Goal: Transaction & Acquisition: Purchase product/service

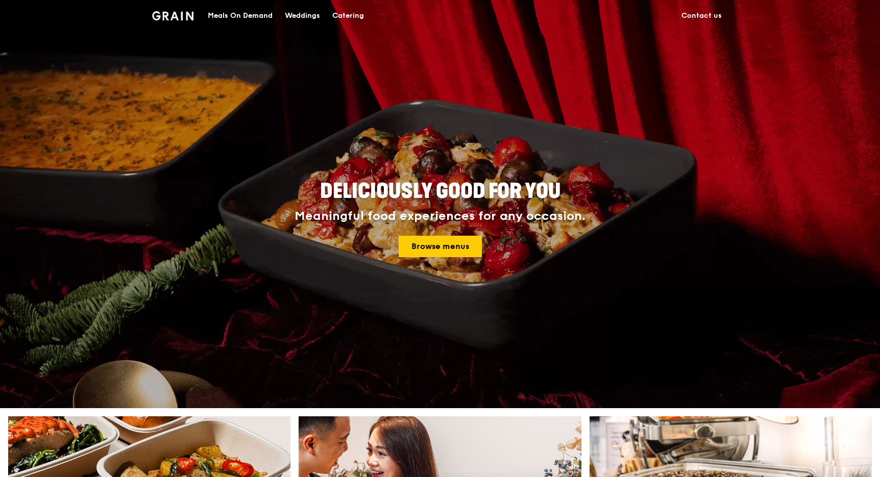
click at [346, 14] on div "Catering" at bounding box center [348, 16] width 32 height 31
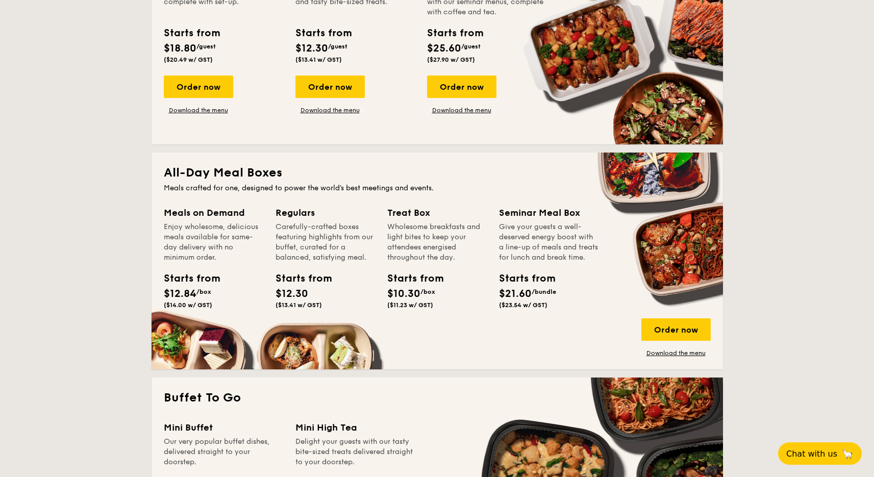
scroll to position [323, 0]
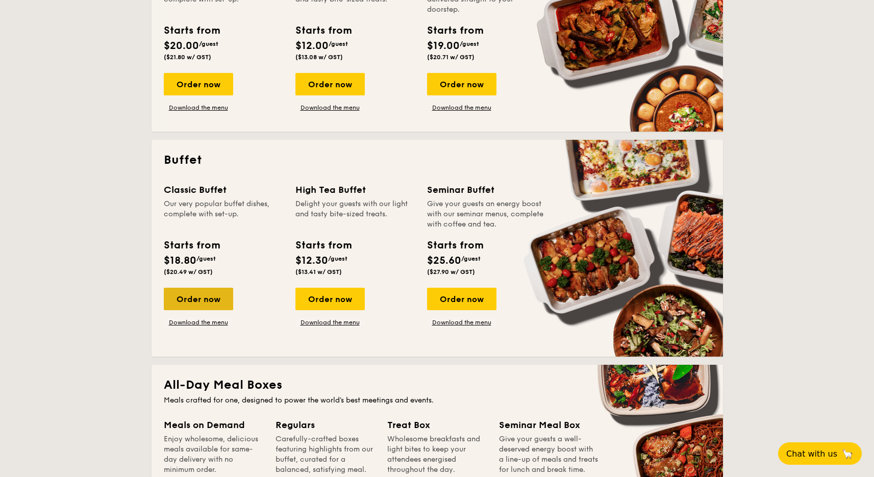
click at [205, 303] on div "Order now" at bounding box center [198, 299] width 69 height 22
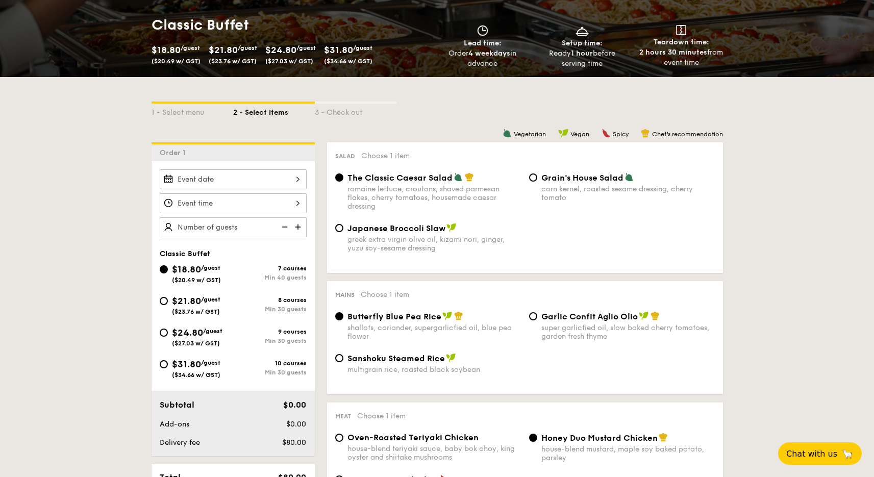
scroll to position [245, 0]
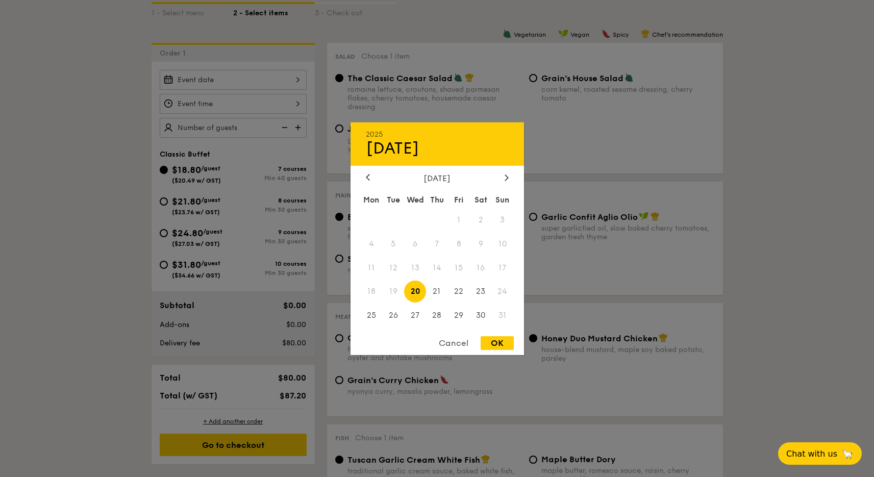
click at [249, 80] on div "2025 Aug 20 August 2025 Mon Tue Wed Thu Fri Sat Sun 1 2 3 4 5 6 7 8 9 10 11 12 …" at bounding box center [233, 80] width 147 height 20
click at [507, 174] on icon at bounding box center [507, 177] width 4 height 7
click at [372, 216] on span "1" at bounding box center [372, 220] width 22 height 22
click at [496, 345] on div "OK" at bounding box center [497, 343] width 33 height 14
type input "Sep 01, 2025"
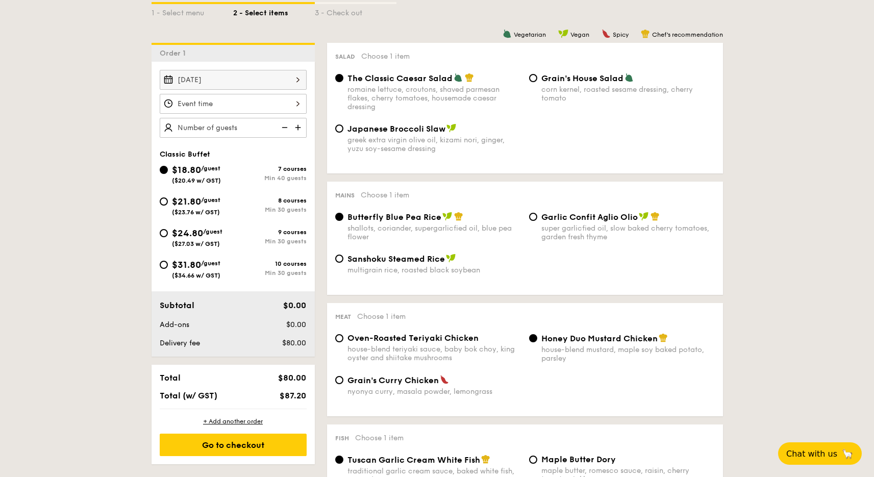
click at [214, 105] on div "12 1 2 3 4 5 6 7 8 9 10 11 00 15 30 45 am pm Cancel OK" at bounding box center [233, 104] width 147 height 20
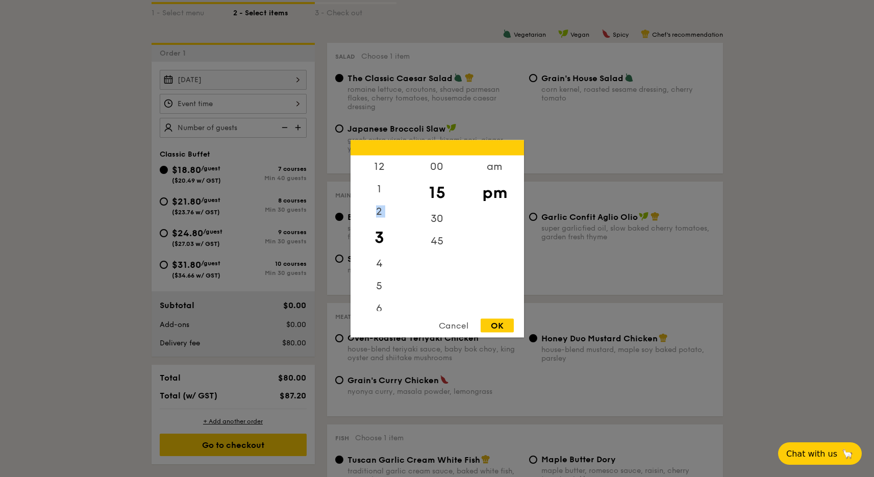
drag, startPoint x: 380, startPoint y: 190, endPoint x: 382, endPoint y: 228, distance: 37.8
click at [382, 228] on div "12 1 2 3 4 5 6 7 8 9 10 11" at bounding box center [380, 233] width 58 height 156
click at [380, 165] on div "12" at bounding box center [380, 170] width 58 height 30
click at [492, 169] on div "am" at bounding box center [495, 170] width 58 height 30
click at [430, 173] on div "00" at bounding box center [437, 170] width 58 height 30
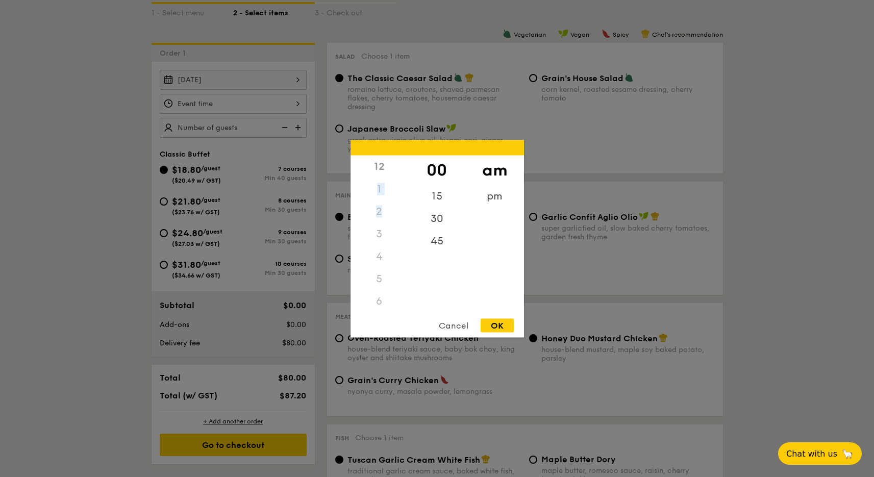
drag, startPoint x: 381, startPoint y: 178, endPoint x: 380, endPoint y: 215, distance: 36.8
click at [380, 215] on div "12 1 2 3 4 5 6 7 8 9 10 11" at bounding box center [380, 233] width 58 height 156
click at [378, 162] on div "12" at bounding box center [380, 166] width 58 height 22
click at [502, 325] on div "OK" at bounding box center [497, 325] width 33 height 14
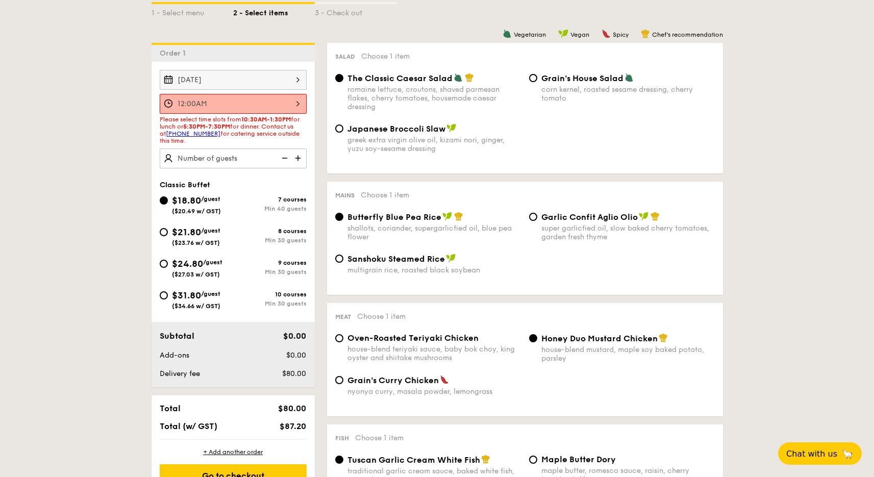
click at [212, 103] on div "12:00AM 12 1 2 3 4 5 6 7 8 9 10 11 00 15 30 45 am pm Cancel OK" at bounding box center [233, 104] width 147 height 20
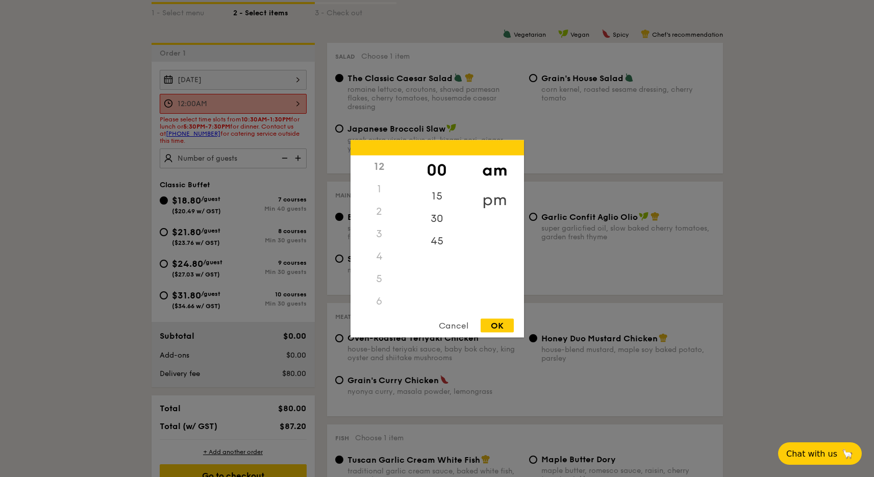
click at [498, 192] on div "pm" at bounding box center [495, 200] width 58 height 30
click at [503, 328] on div "OK" at bounding box center [497, 325] width 33 height 14
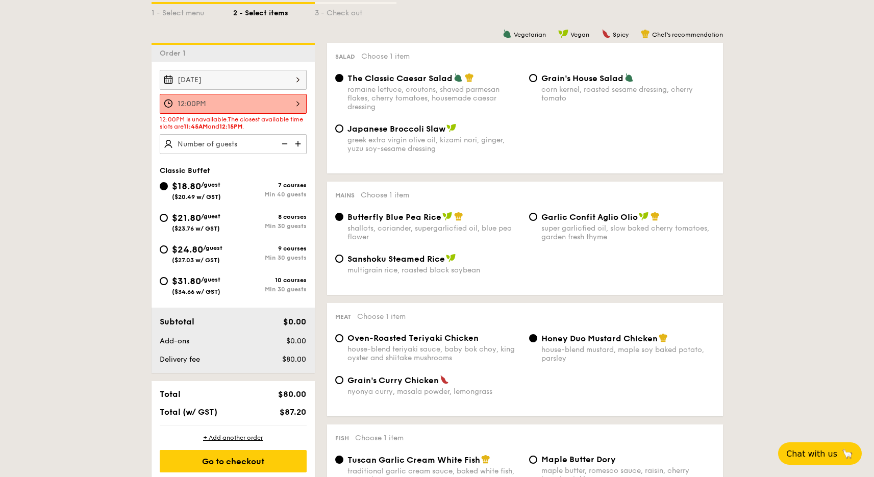
click at [254, 104] on div "12:00PM" at bounding box center [233, 104] width 147 height 20
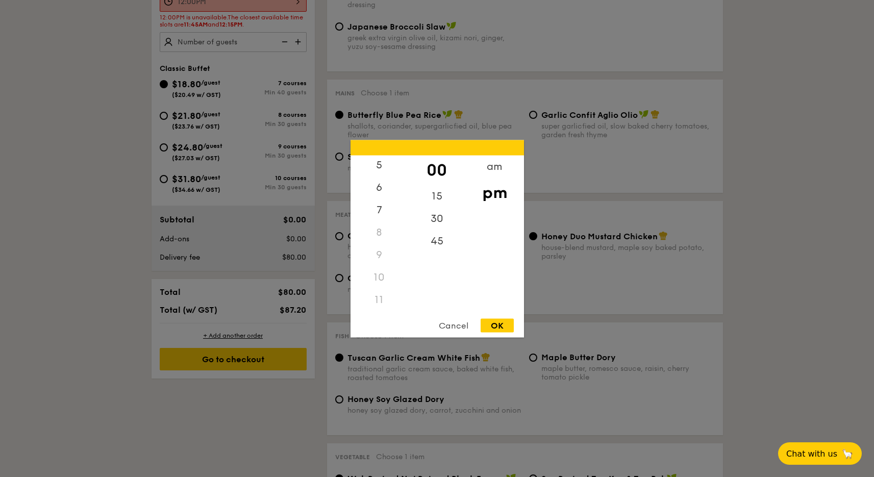
scroll to position [121, 0]
click at [379, 300] on div "11" at bounding box center [380, 299] width 58 height 22
click at [377, 297] on div "11" at bounding box center [380, 299] width 58 height 22
click at [433, 238] on div "45" at bounding box center [437, 245] width 58 height 30
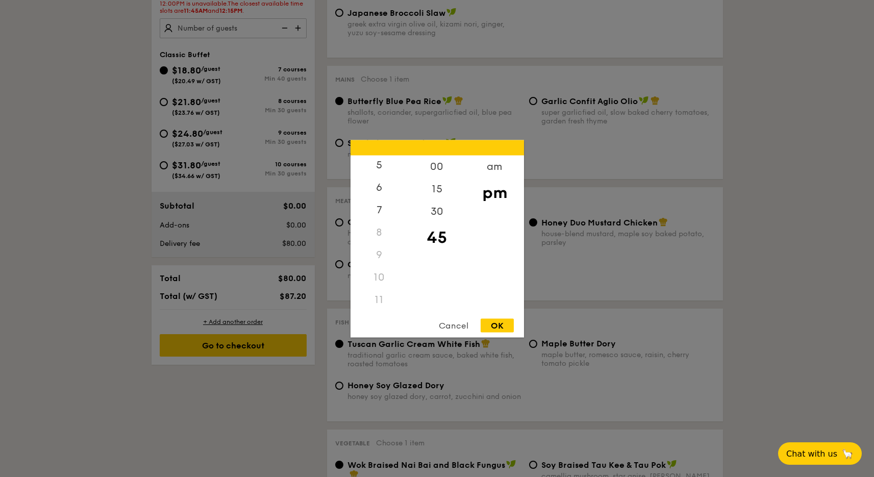
scroll to position [398, 0]
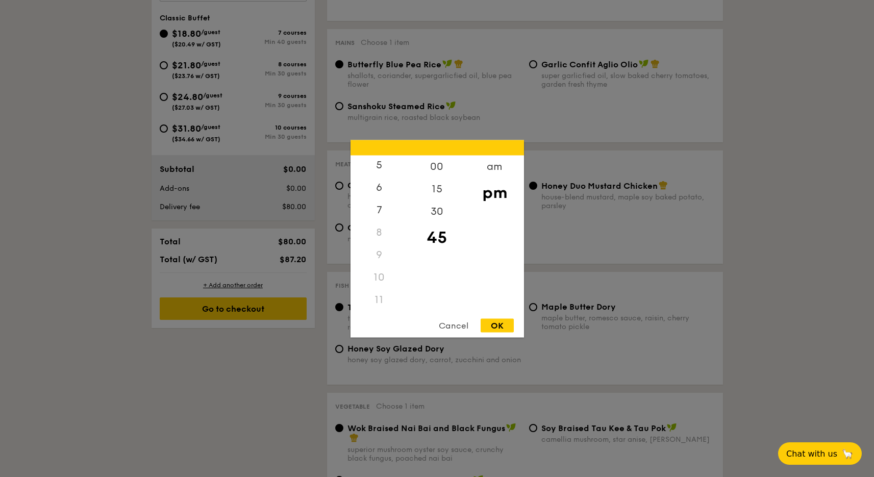
click at [384, 291] on div "11" at bounding box center [380, 299] width 58 height 22
click at [372, 303] on div "11" at bounding box center [380, 299] width 58 height 22
drag, startPoint x: 407, startPoint y: 251, endPoint x: 404, endPoint y: 213, distance: 38.4
click at [404, 213] on div "12 1 2 3 4 5 6 7 8 9 10 11" at bounding box center [380, 233] width 58 height 156
click at [394, 206] on div "7" at bounding box center [380, 213] width 58 height 30
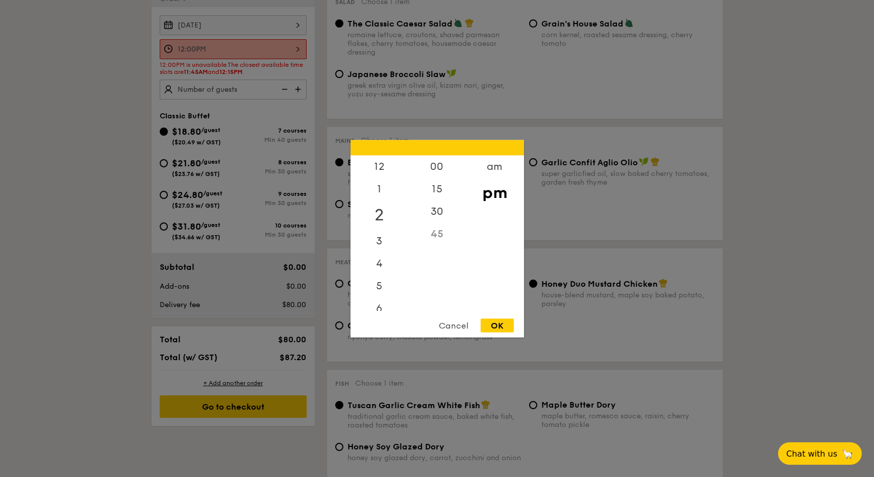
scroll to position [208, 0]
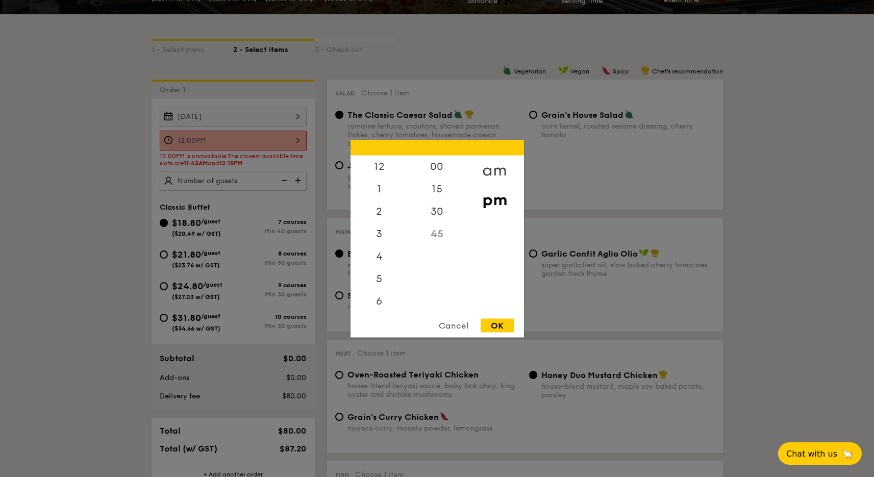
click at [491, 163] on div "am" at bounding box center [495, 170] width 58 height 30
click at [384, 301] on div "11" at bounding box center [380, 303] width 58 height 30
click at [507, 324] on div "OK" at bounding box center [497, 325] width 33 height 14
type input "11:45AM"
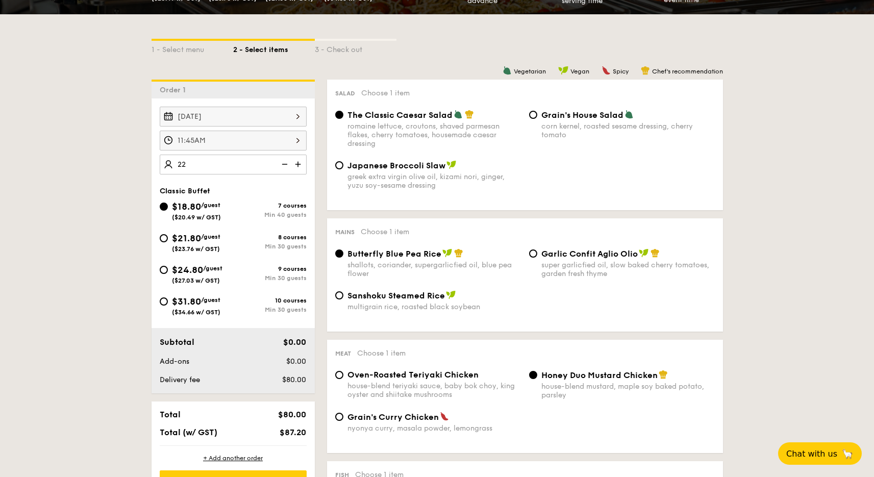
type input "40 guests"
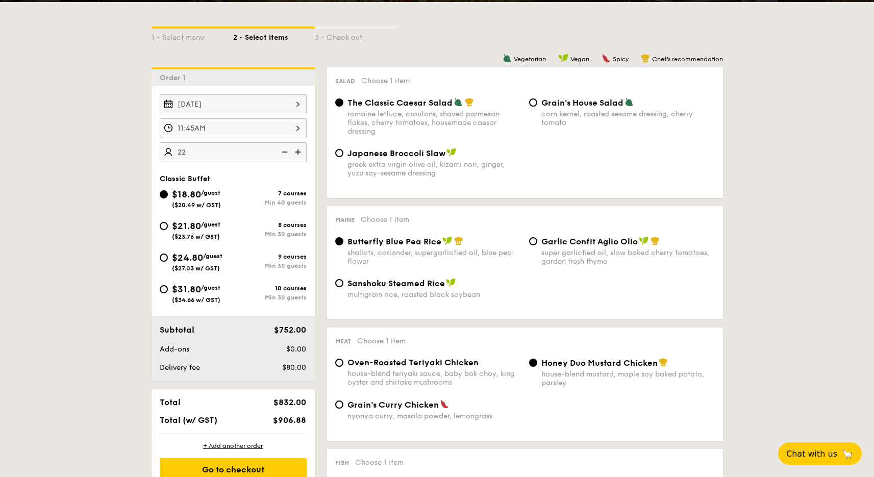
scroll to position [265, 0]
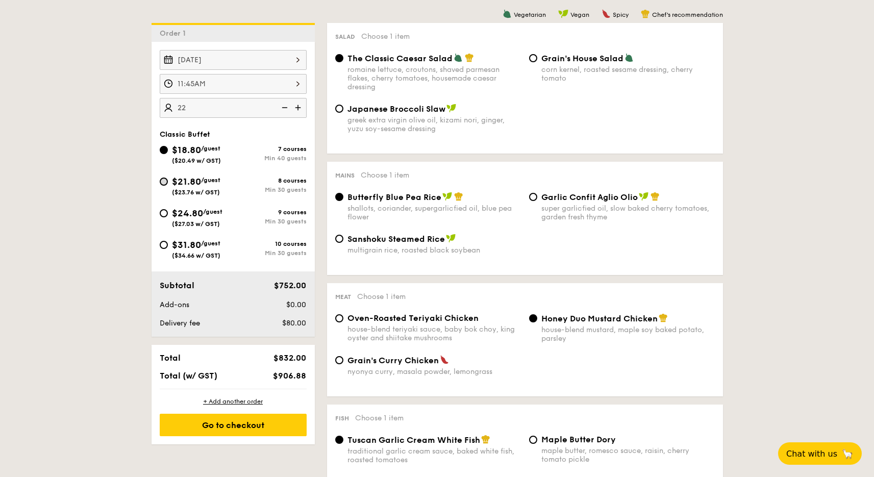
click at [164, 184] on input "$21.80 /guest ($23.76 w/ GST) 8 courses Min 30 guests" at bounding box center [164, 182] width 8 height 8
radio input "true"
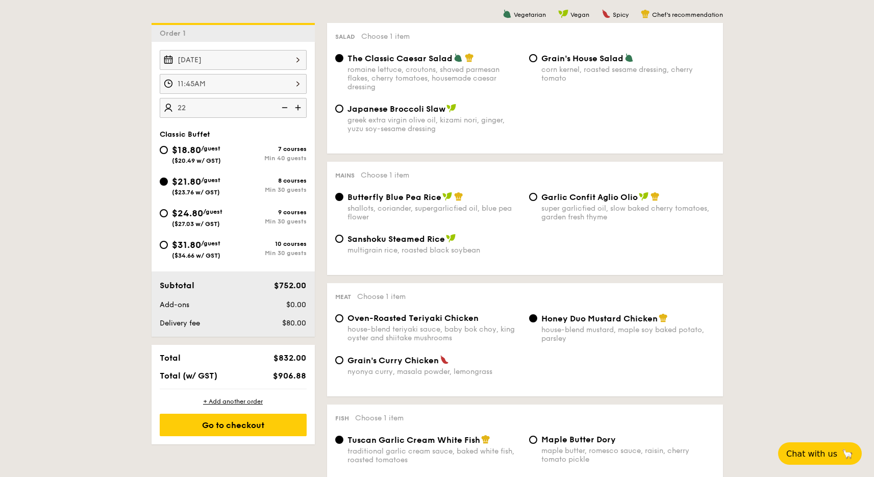
radio input "true"
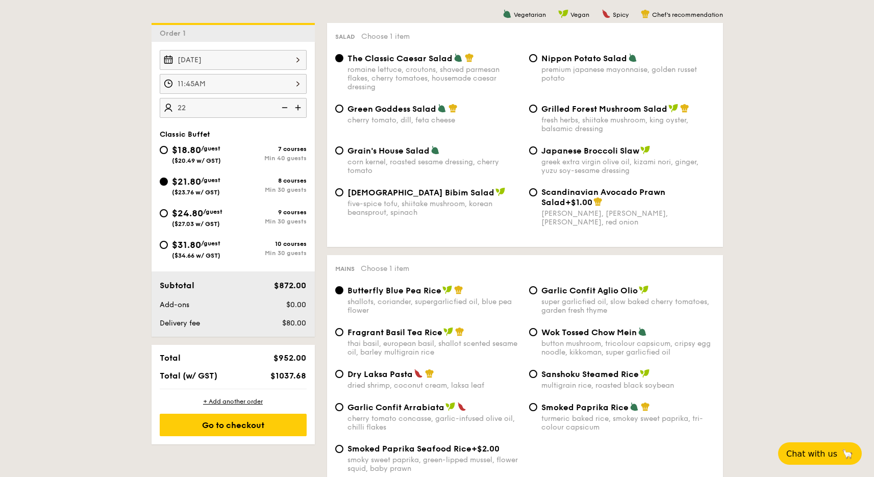
click at [285, 106] on img at bounding box center [283, 107] width 15 height 19
click at [284, 108] on img at bounding box center [283, 107] width 15 height 19
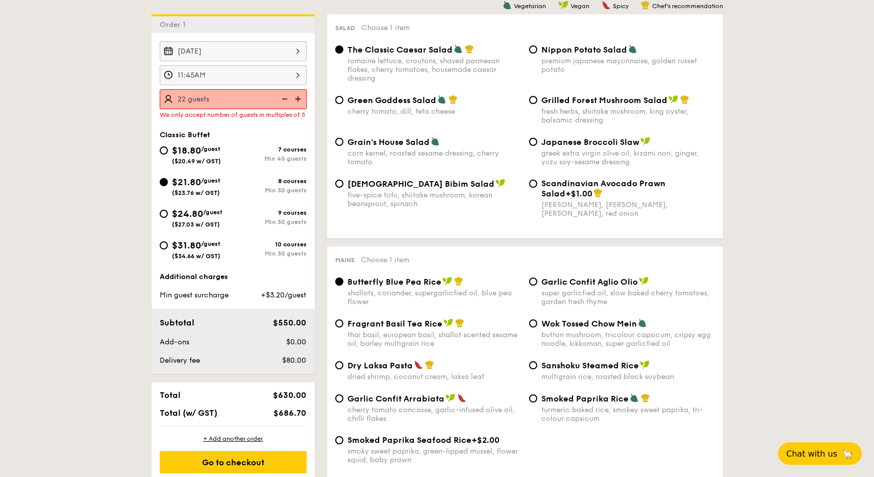
type input "25 guests"
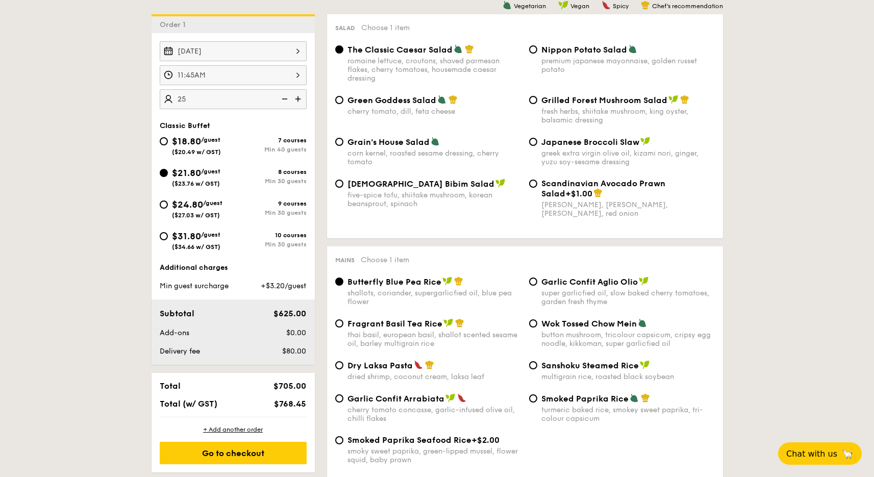
scroll to position [276, 0]
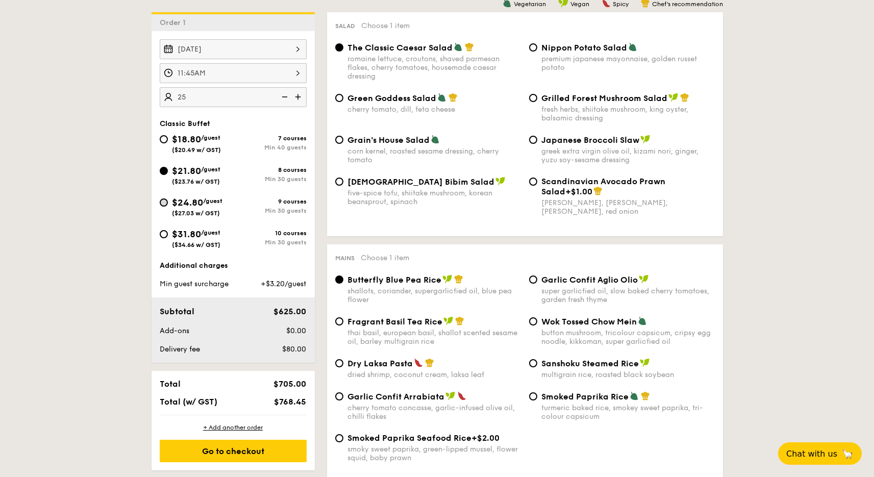
click at [164, 201] on input "$24.80 /guest ($27.03 w/ GST) 9 courses Min 30 guests" at bounding box center [164, 202] width 8 height 8
radio input "true"
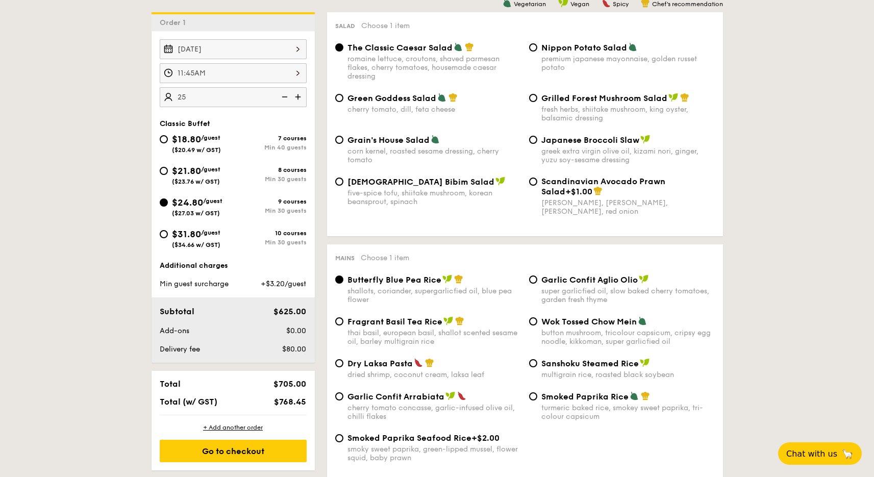
radio input "true"
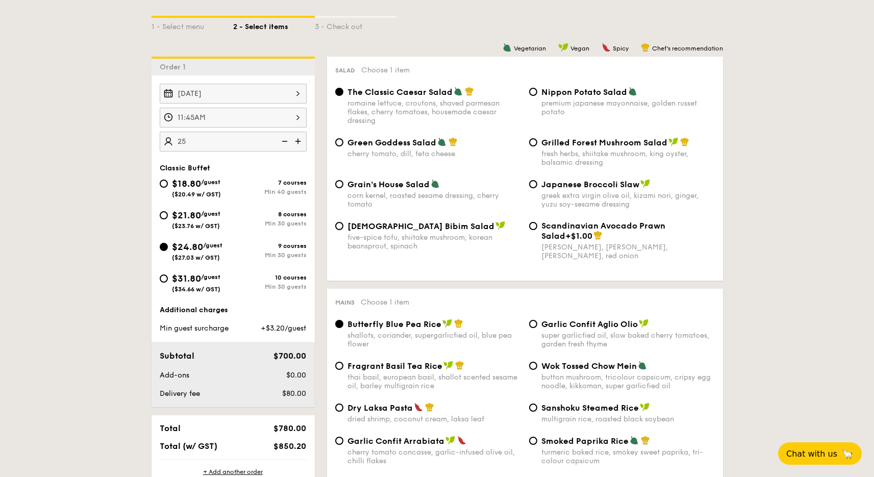
scroll to position [0, 0]
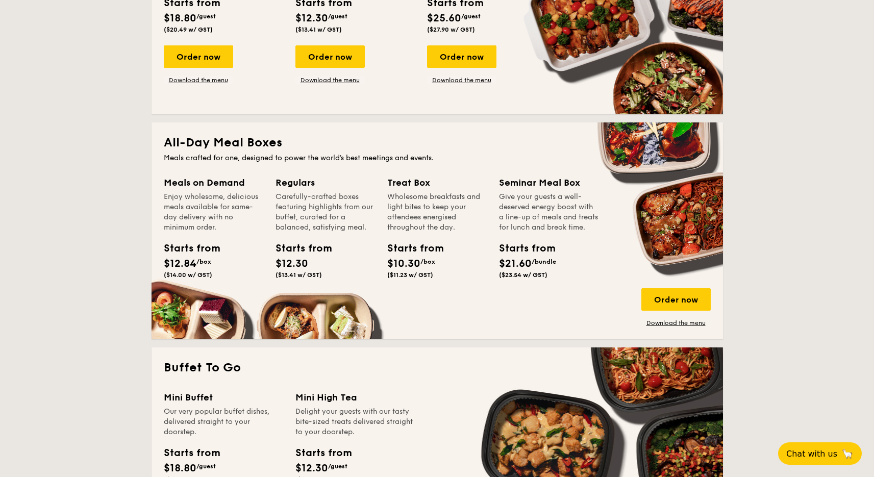
scroll to position [211, 0]
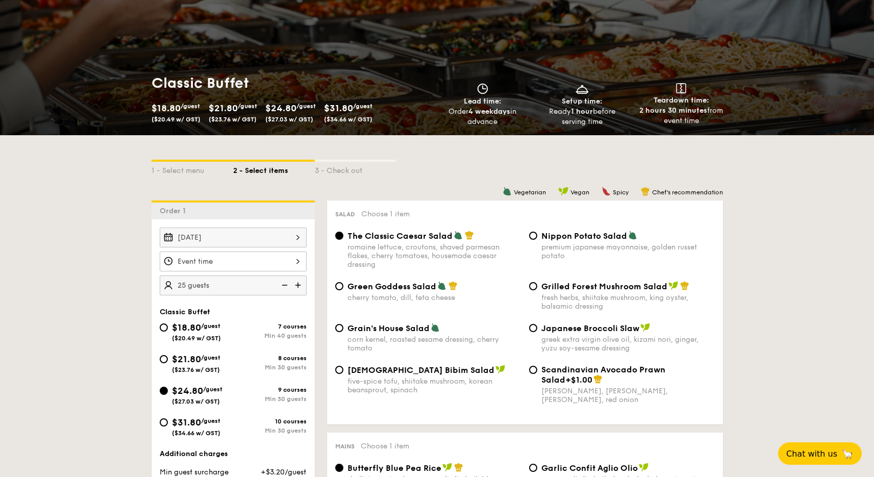
scroll to position [275, 0]
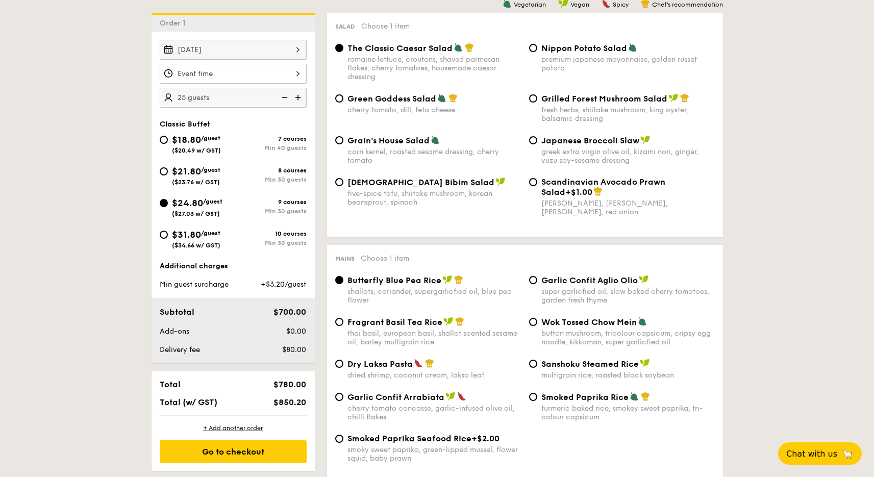
drag, startPoint x: 190, startPoint y: 400, endPoint x: 228, endPoint y: 404, distance: 37.9
click at [228, 404] on div "Total (w/ GST)" at bounding box center [202, 403] width 93 height 10
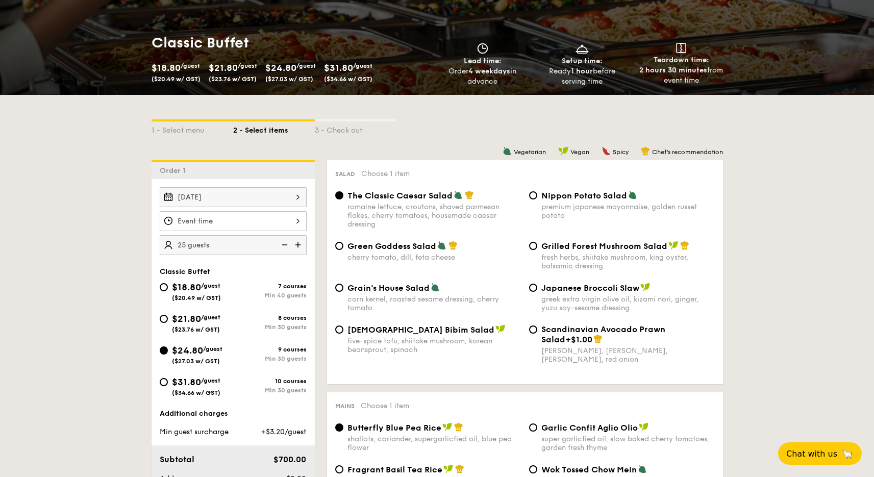
scroll to position [195, 0]
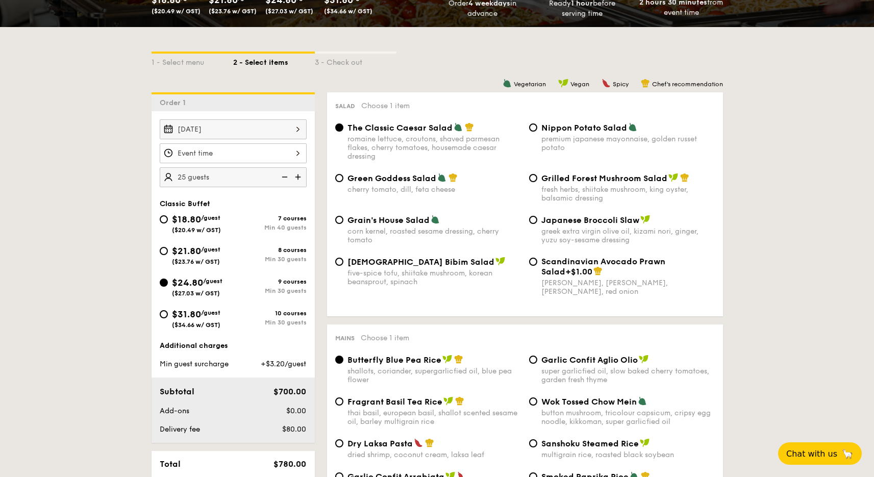
drag, startPoint x: 271, startPoint y: 364, endPoint x: 281, endPoint y: 364, distance: 9.2
click at [281, 364] on span "+$3.20/guest" at bounding box center [283, 364] width 45 height 9
click at [255, 393] on div "$700.00" at bounding box center [280, 392] width 62 height 12
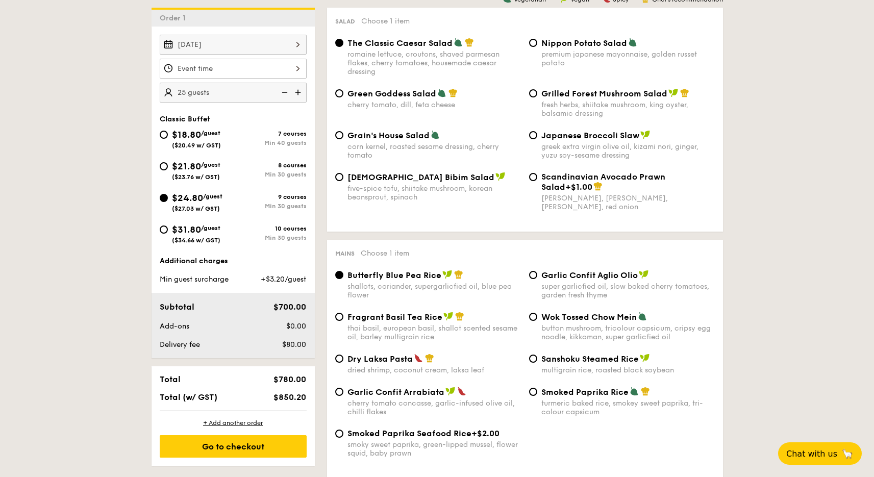
scroll to position [197, 0]
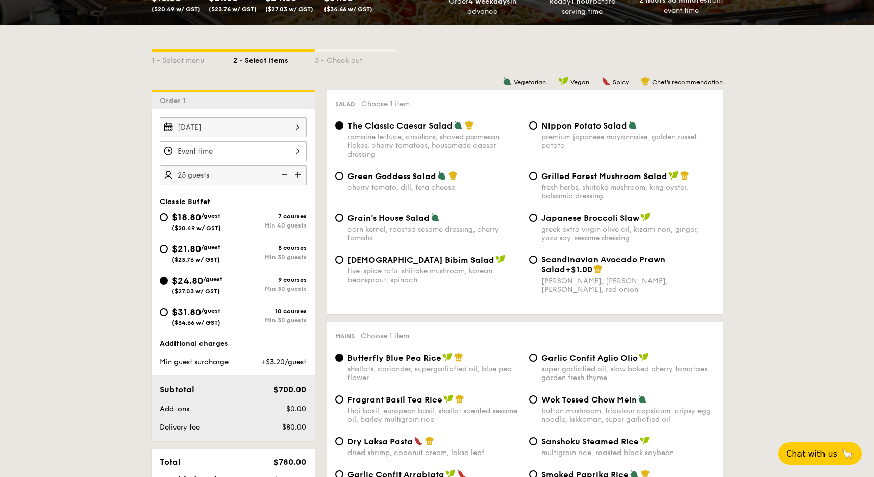
click at [300, 173] on img at bounding box center [298, 174] width 15 height 19
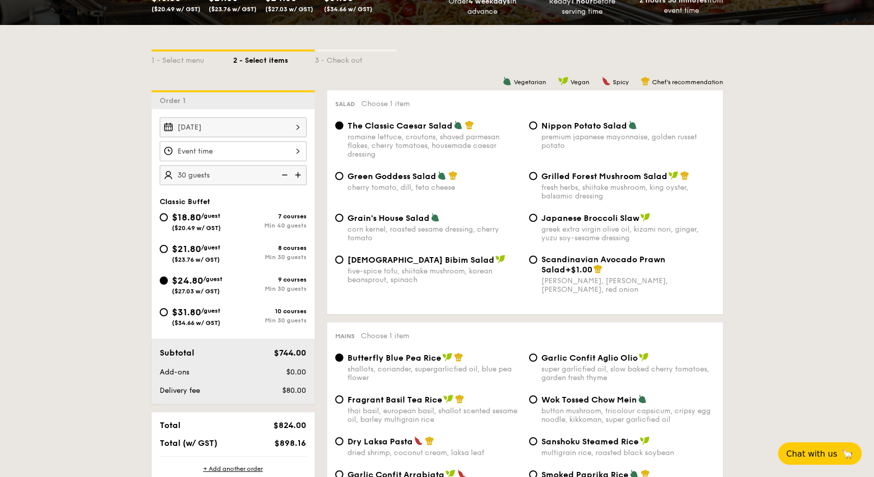
click at [213, 129] on div "Sep 01, 2025" at bounding box center [233, 127] width 147 height 20
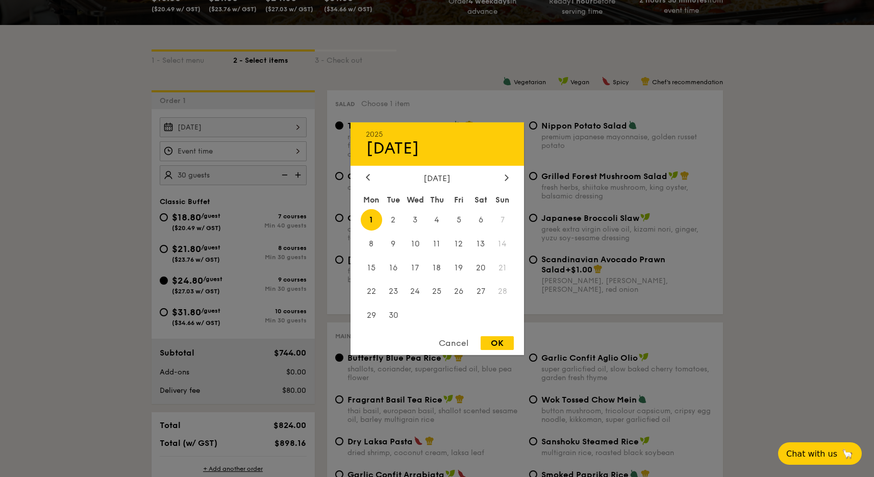
click at [444, 342] on div "Cancel" at bounding box center [454, 343] width 50 height 14
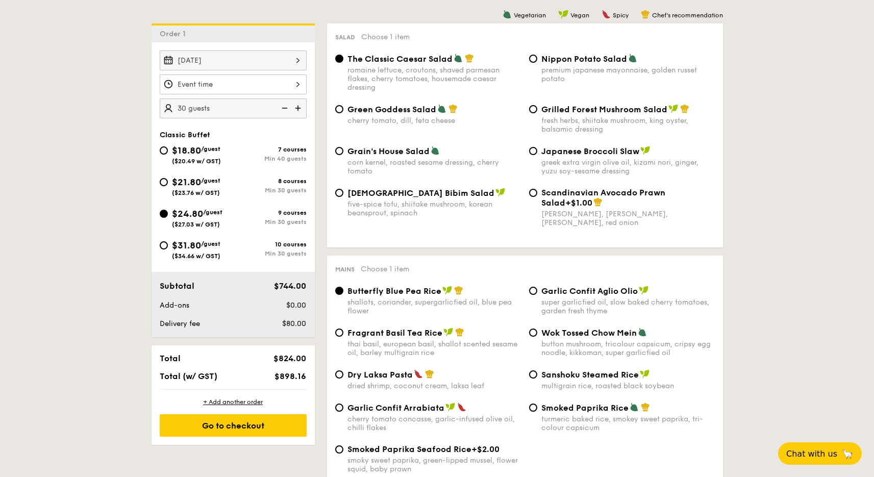
scroll to position [342, 0]
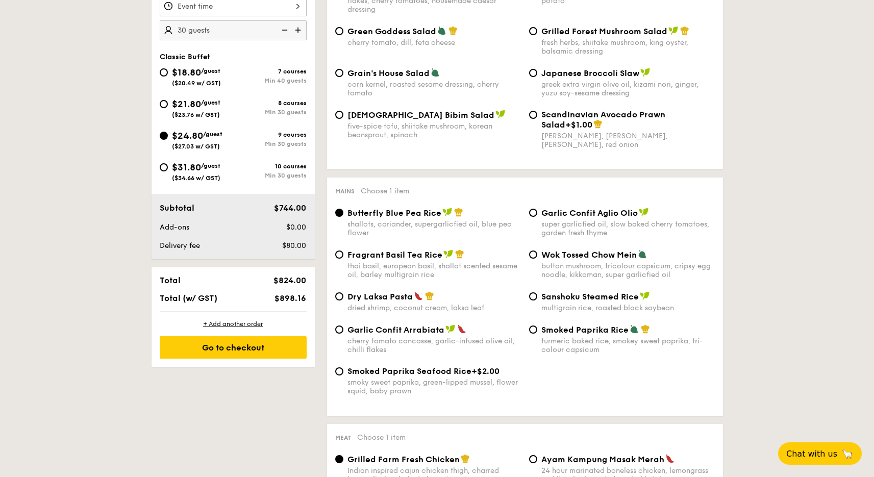
drag, startPoint x: 287, startPoint y: 297, endPoint x: 303, endPoint y: 296, distance: 15.3
click at [303, 296] on span "$898.16" at bounding box center [291, 298] width 32 height 10
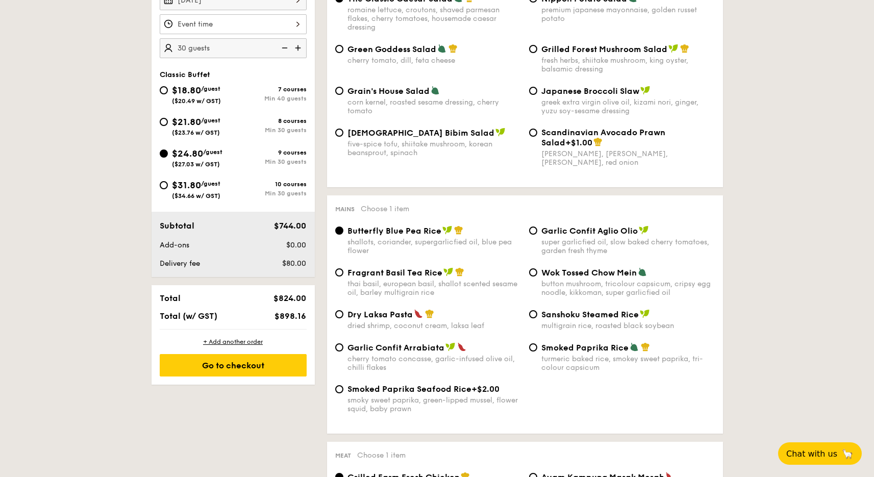
click at [274, 315] on div "$898.16" at bounding box center [280, 316] width 62 height 10
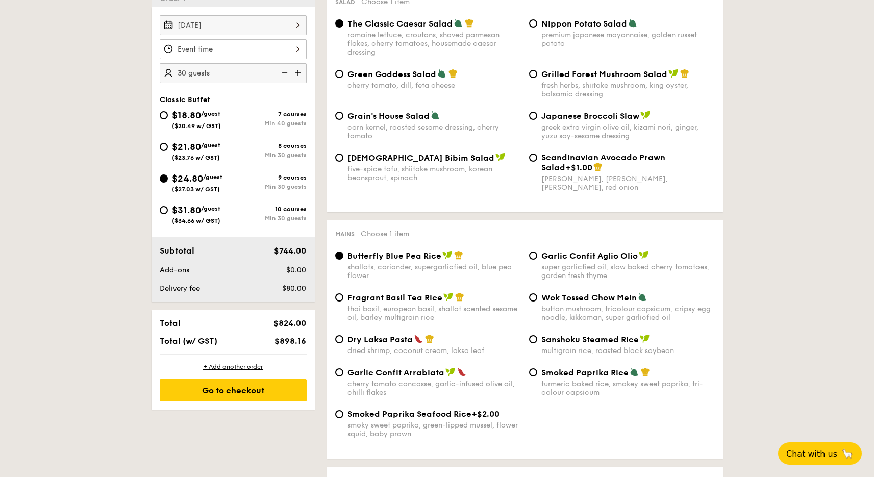
scroll to position [297, 0]
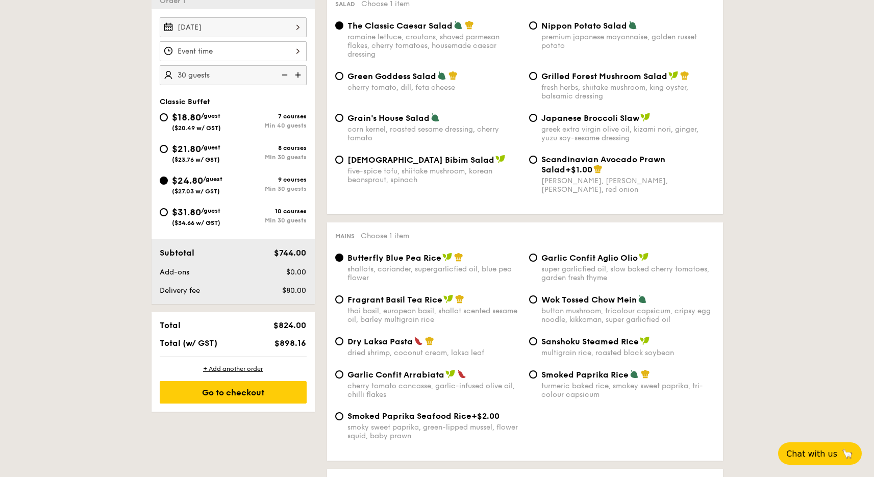
click at [285, 72] on img at bounding box center [283, 74] width 15 height 19
type input "25 guests"
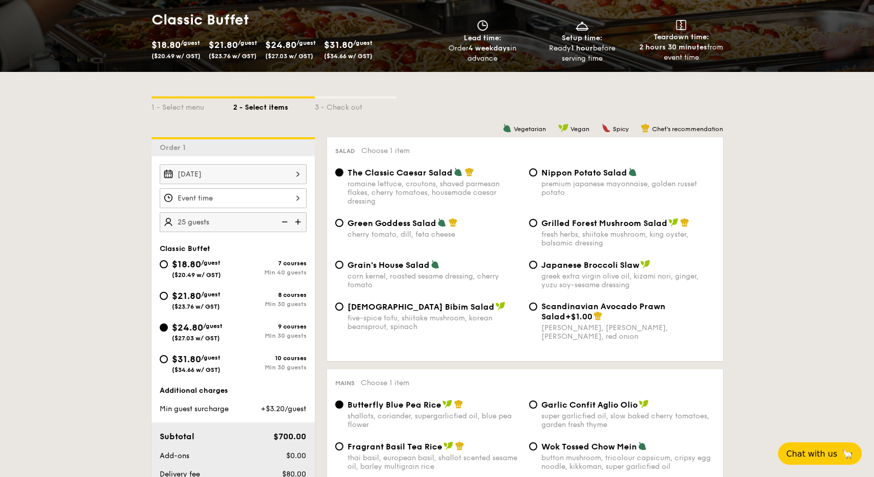
scroll to position [170, 0]
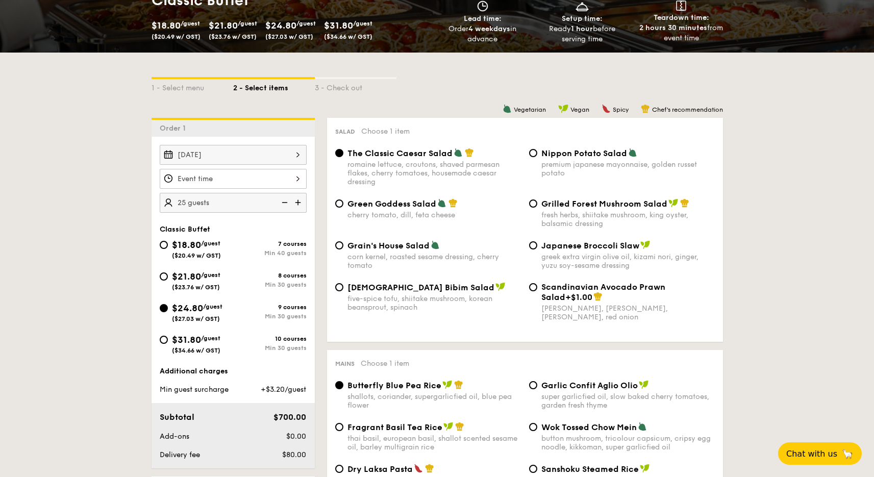
click at [576, 206] on span "Grilled Forest Mushroom Salad" at bounding box center [604, 204] width 126 height 10
click at [537, 206] on input "Grilled Forest Mushroom Salad fresh herbs, shiitake mushroom, king oyster, bals…" at bounding box center [533, 204] width 8 height 8
radio input "true"
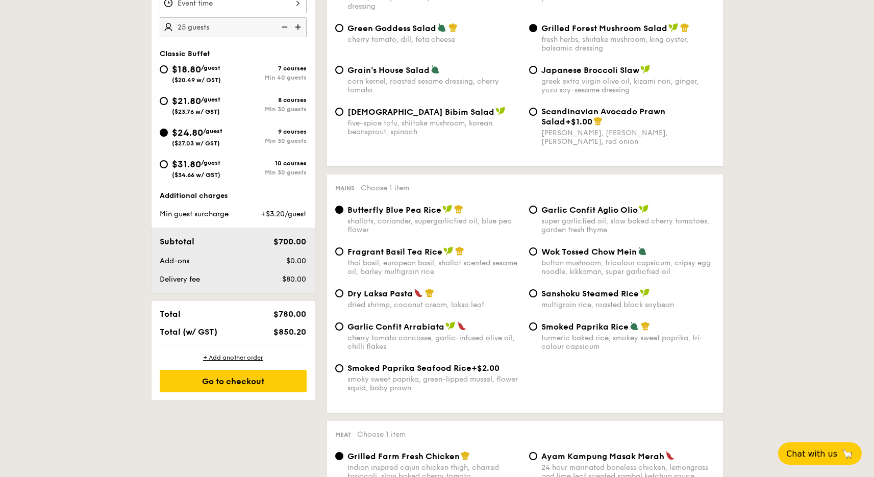
scroll to position [347, 0]
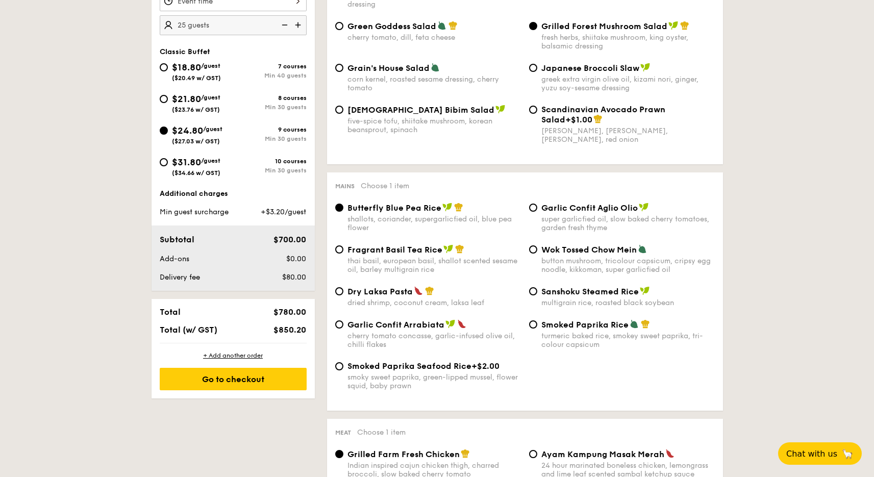
click at [396, 324] on span "Garlic Confit Arrabiata" at bounding box center [395, 325] width 97 height 10
click at [343, 324] on input "Garlic Confit Arrabiata cherry tomato concasse, garlic-infused olive oil, chill…" at bounding box center [339, 324] width 8 height 8
radio input "true"
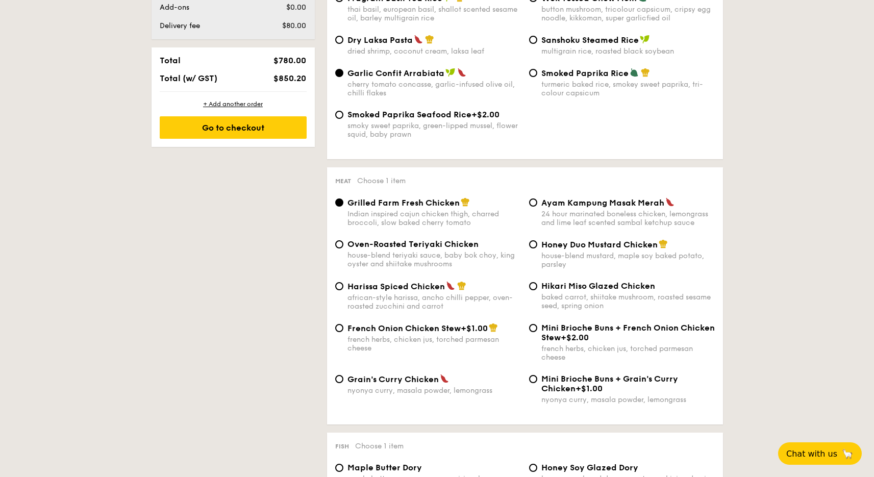
scroll to position [601, 0]
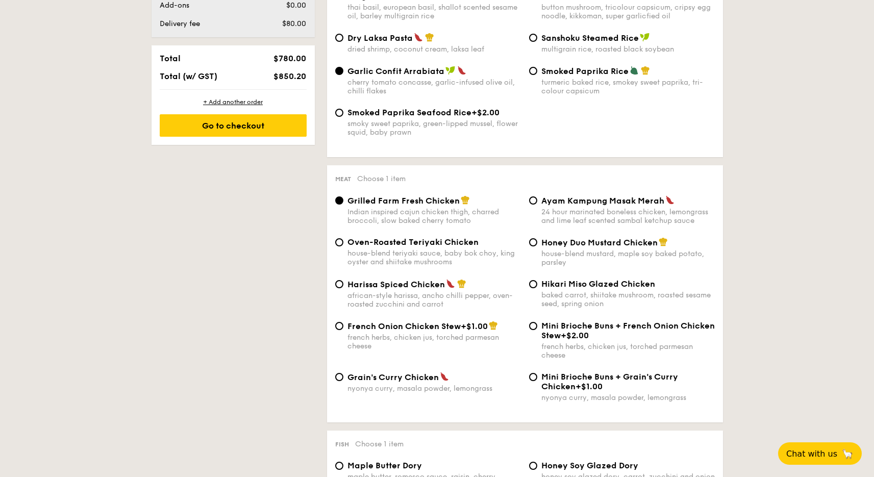
click at [432, 283] on span "Harissa Spiced Chicken" at bounding box center [395, 285] width 97 height 10
click at [343, 283] on input "Harissa Spiced Chicken african-style harissa, ancho chilli pepper, oven-roasted…" at bounding box center [339, 284] width 8 height 8
radio input "true"
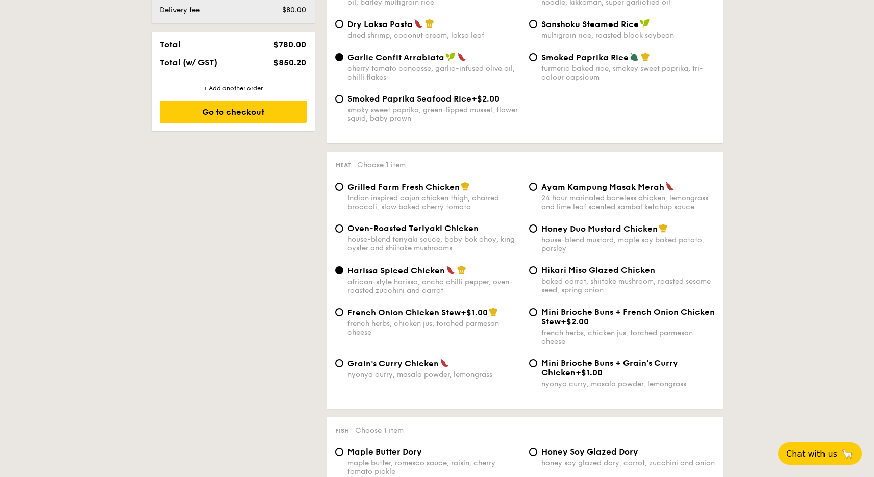
click at [595, 272] on span "Hikari Miso Glazed Chicken" at bounding box center [598, 270] width 114 height 10
click at [537, 272] on input "Hikari Miso Glazed Chicken baked carrot, shiitake mushroom, roasted sesame seed…" at bounding box center [533, 270] width 8 height 8
radio input "true"
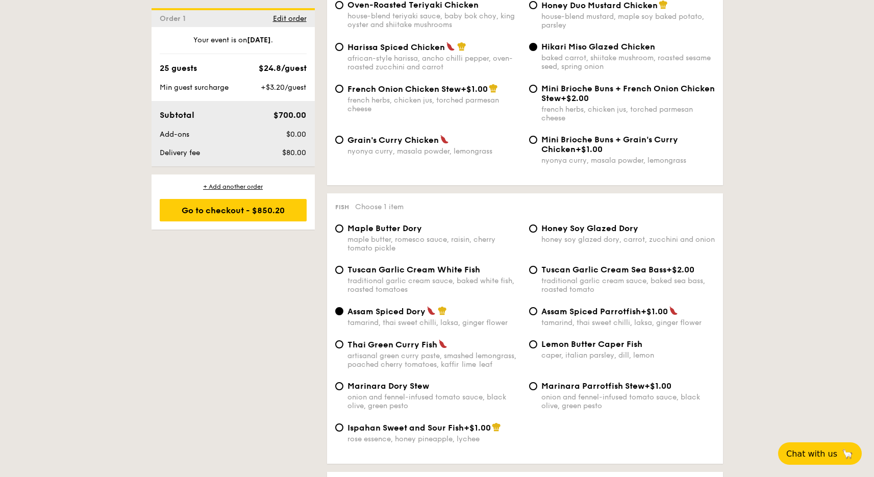
scroll to position [929, 0]
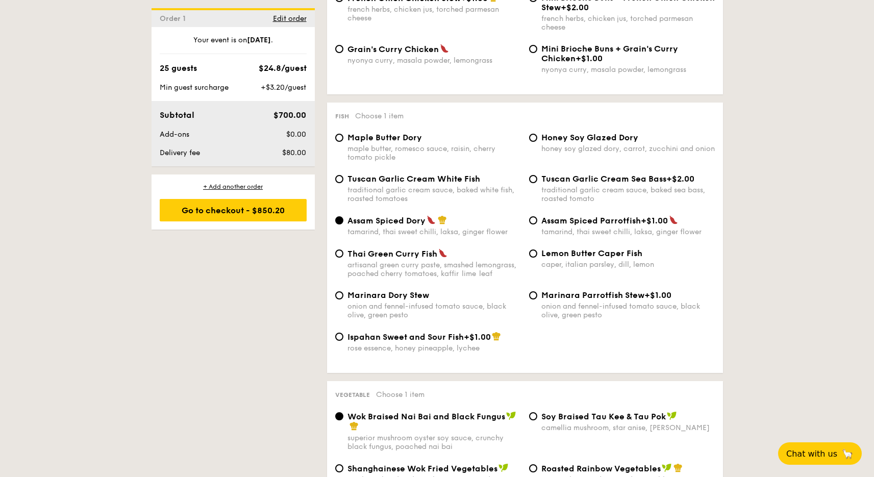
click at [572, 138] on span "Honey Soy Glazed Dory" at bounding box center [589, 138] width 97 height 10
click at [537, 138] on input "Honey Soy Glazed Dory honey soy glazed dory, carrot, zucchini and onion" at bounding box center [533, 138] width 8 height 8
radio input "true"
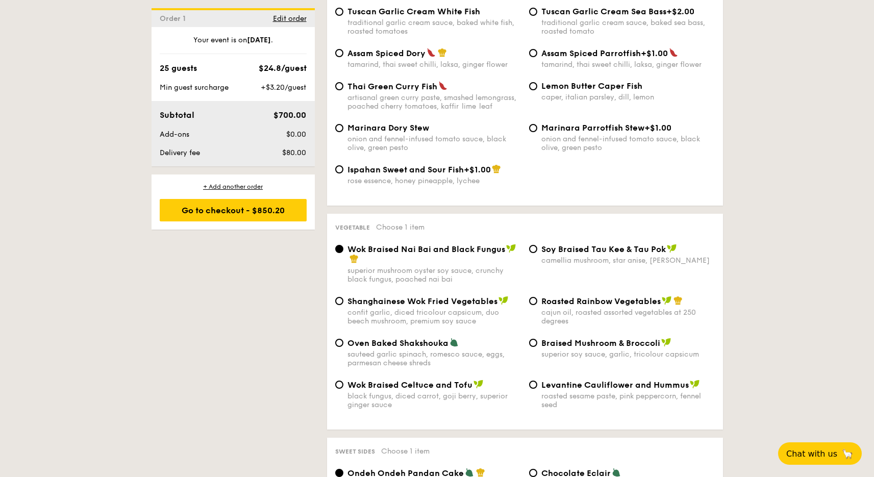
scroll to position [1102, 0]
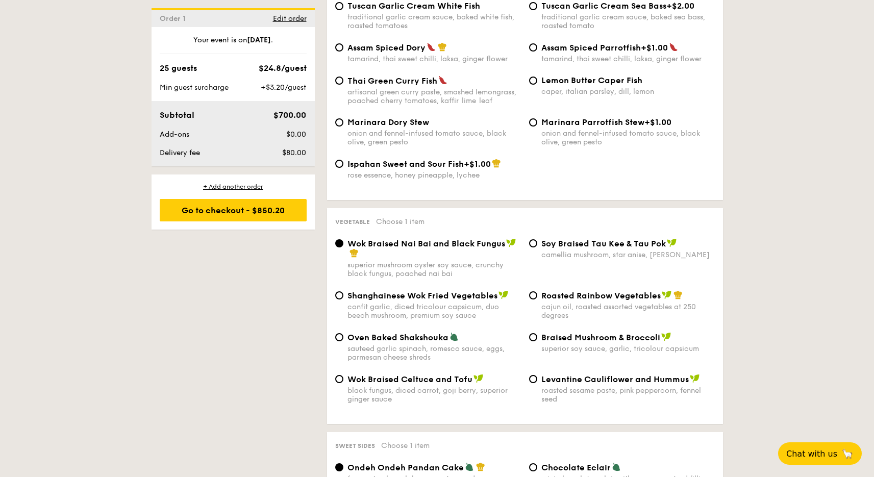
click at [552, 380] on span "Levantine Cauliflower and Hummus" at bounding box center [614, 380] width 147 height 10
click at [537, 380] on input "Levantine Cauliflower and Hummus roasted sesame paste, pink peppercorn, fennel …" at bounding box center [533, 379] width 8 height 8
radio input "true"
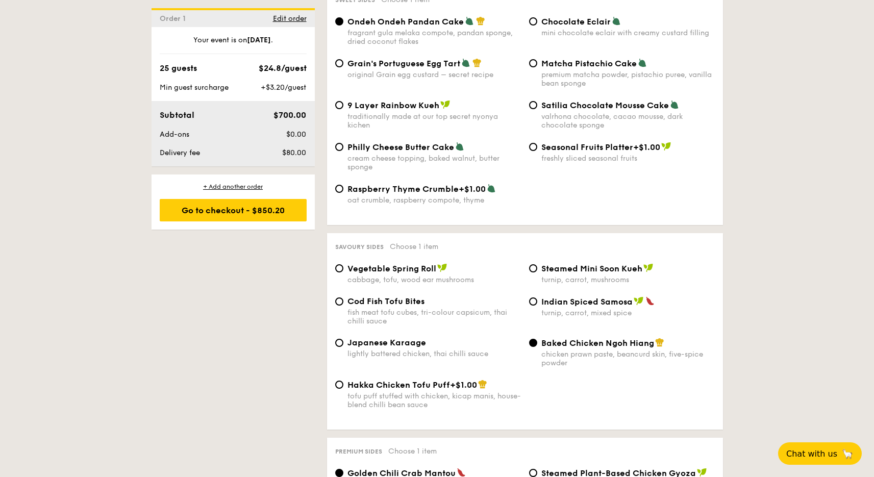
scroll to position [1582, 0]
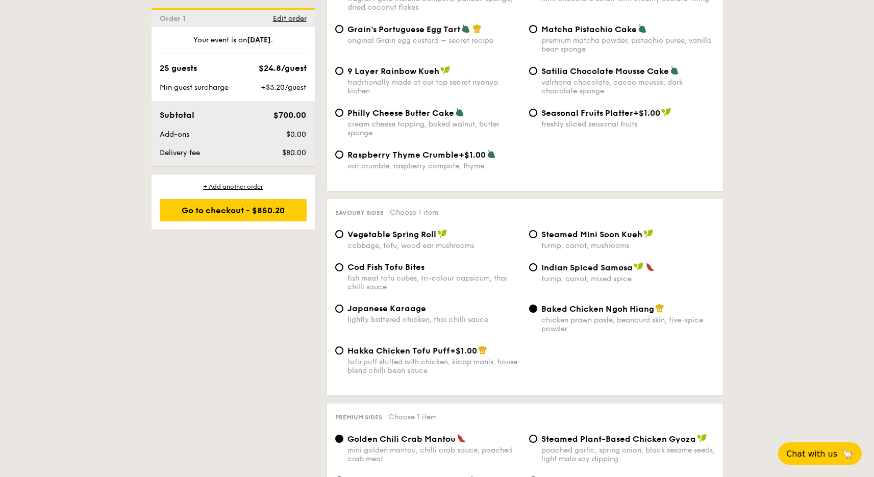
click at [575, 232] on span "Steamed Mini Soon Kueh" at bounding box center [591, 235] width 101 height 10
click at [537, 232] on input "Steamed Mini Soon Kueh turnip, carrot, mushrooms" at bounding box center [533, 234] width 8 height 8
radio input "true"
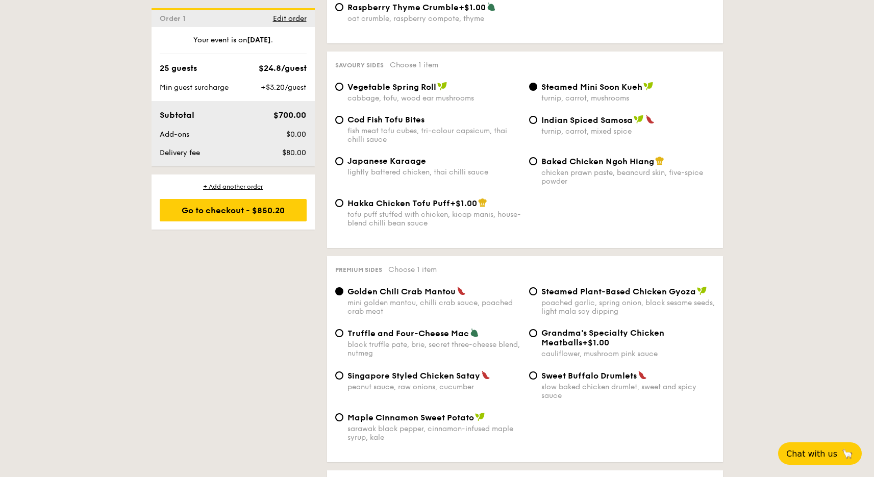
scroll to position [1732, 0]
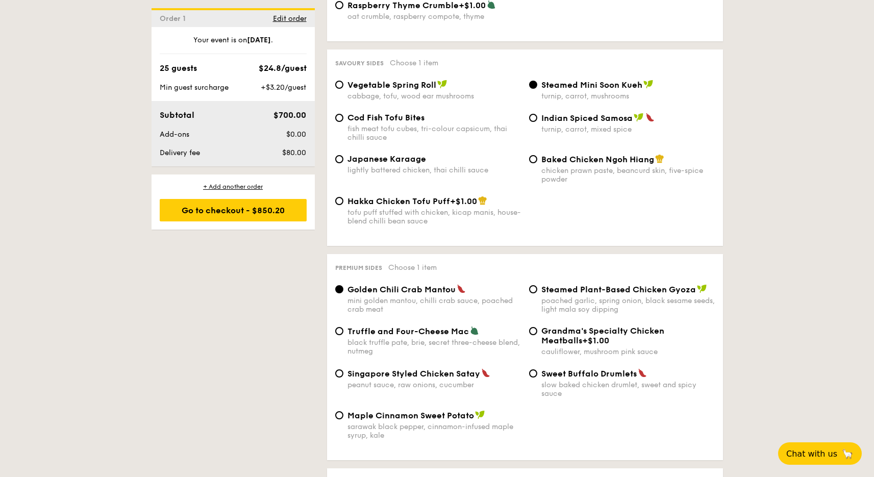
click at [565, 288] on span "Steamed Plant-Based Chicken Gyoza" at bounding box center [618, 290] width 155 height 10
click at [537, 288] on input "Steamed Plant-Based Chicken Gyoza poached garlic, spring onion, black sesame se…" at bounding box center [533, 289] width 8 height 8
radio input "true"
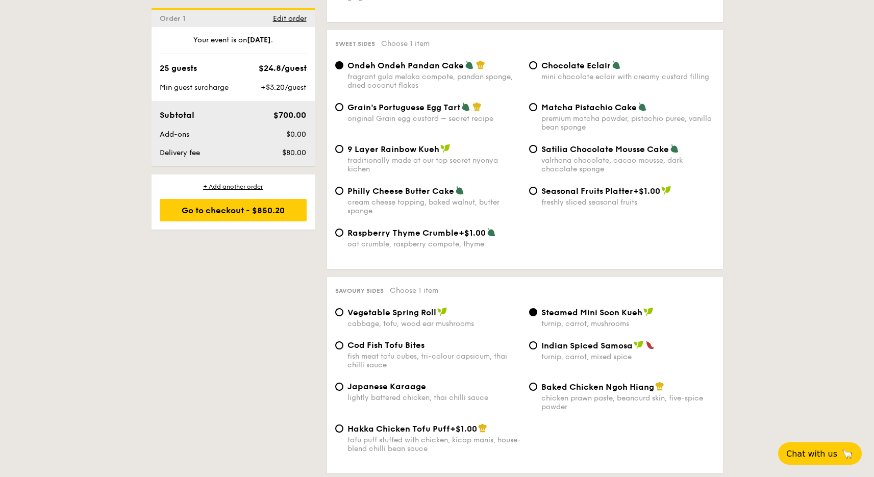
scroll to position [1521, 0]
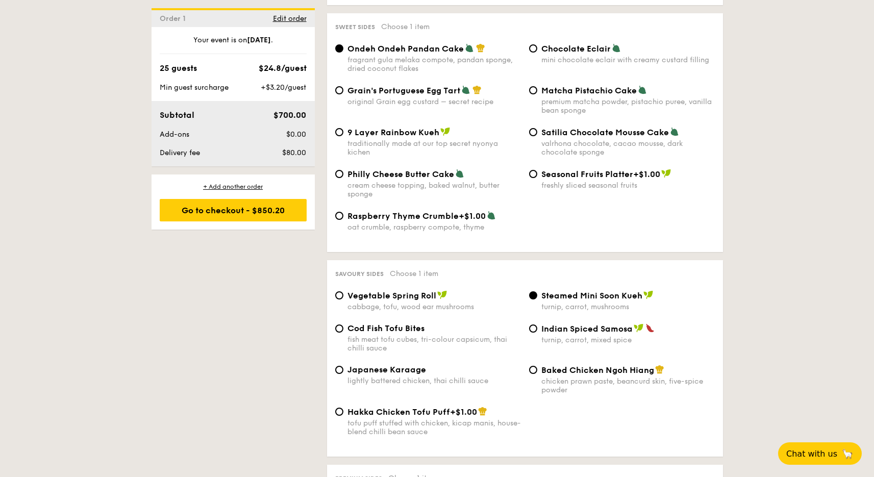
click at [578, 327] on span "Indian Spiced Samosa" at bounding box center [586, 329] width 91 height 10
click at [537, 327] on input "Indian Spiced Samosa turnip, carrot, mixed spice" at bounding box center [533, 329] width 8 height 8
radio input "true"
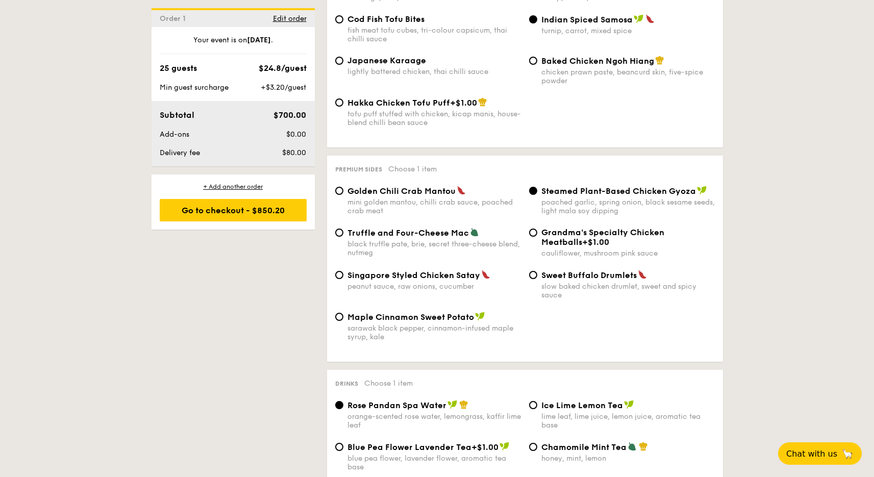
scroll to position [1832, 0]
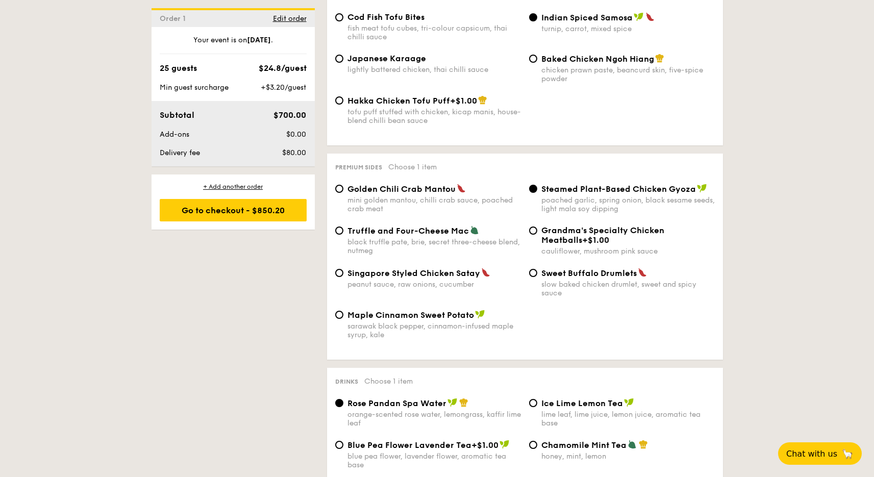
click at [414, 276] on span "Singapore Styled Chicken Satay" at bounding box center [413, 273] width 133 height 10
click at [343, 276] on input "Singapore Styled Chicken Satay peanut sauce, raw onions, cucumber" at bounding box center [339, 273] width 8 height 8
radio input "true"
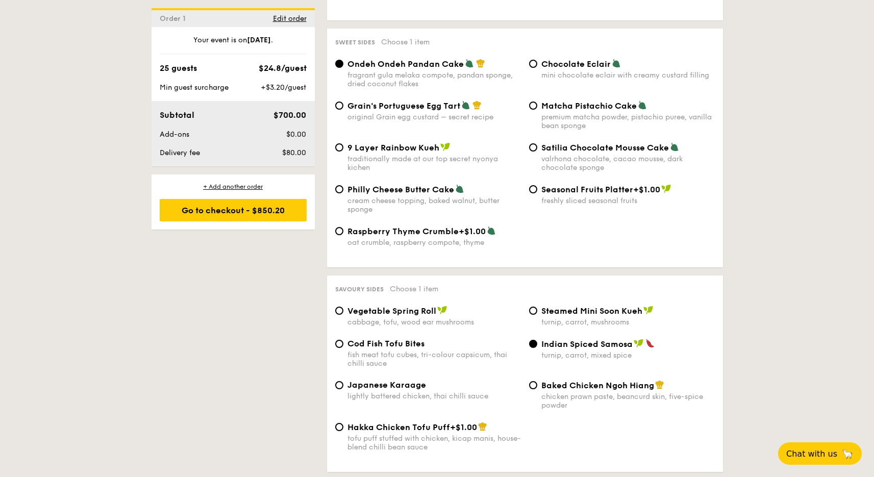
scroll to position [1504, 0]
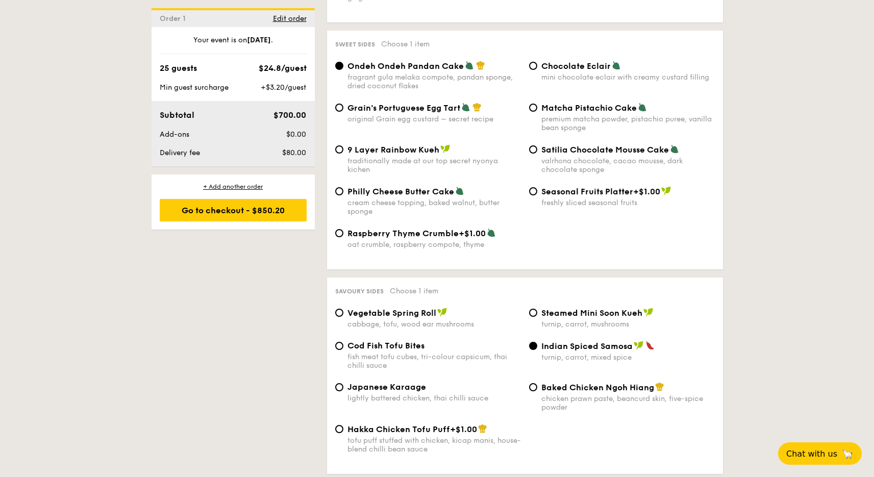
click at [435, 236] on span "Raspberry Thyme Crumble" at bounding box center [402, 234] width 111 height 10
click at [343, 236] on input "Raspberry Thyme Crumble +$1.00 oat crumble, raspberry compote, thyme" at bounding box center [339, 233] width 8 height 8
radio input "true"
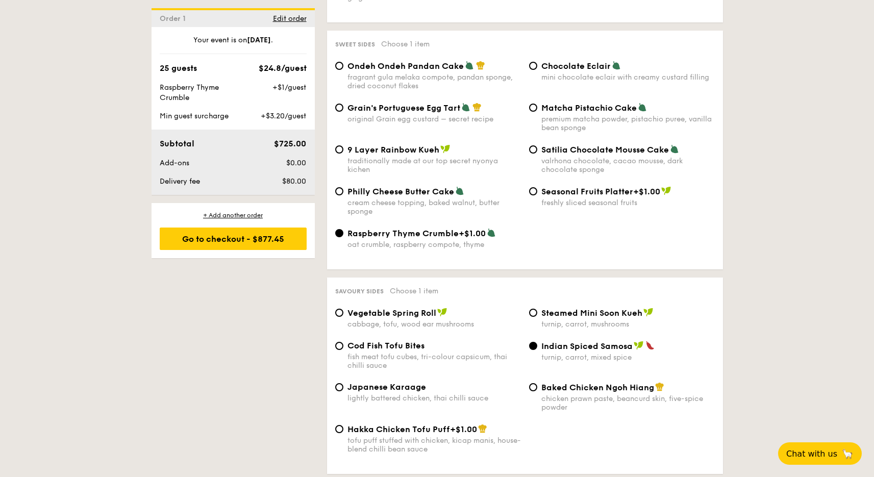
scroll to position [1502, 0]
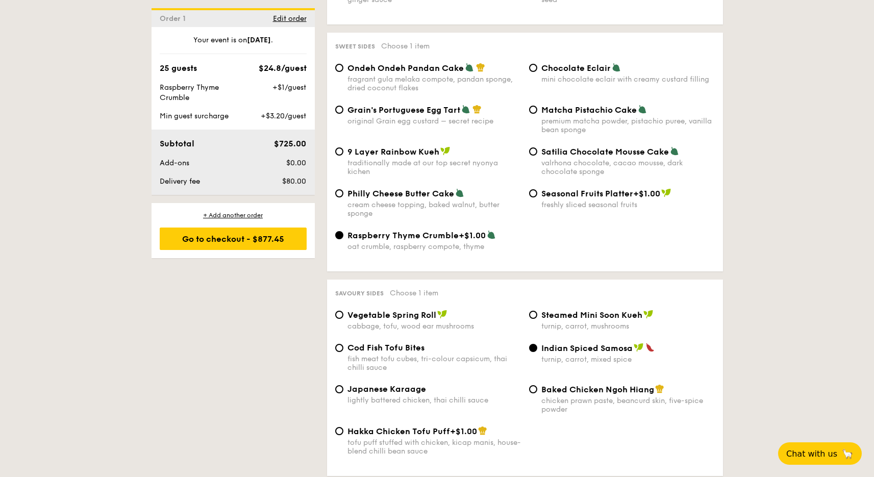
click at [528, 192] on div "Seasonal Fruits Platter +$1.00 freshly sliced seasonal fruits" at bounding box center [622, 198] width 194 height 21
click at [531, 191] on input "Seasonal Fruits Platter +$1.00 freshly sliced seasonal fruits" at bounding box center [533, 193] width 8 height 8
radio input "true"
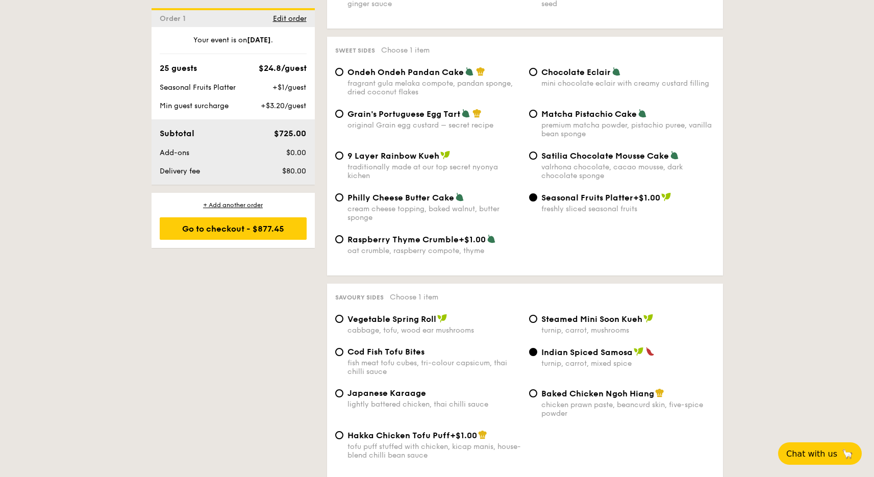
scroll to position [1494, 0]
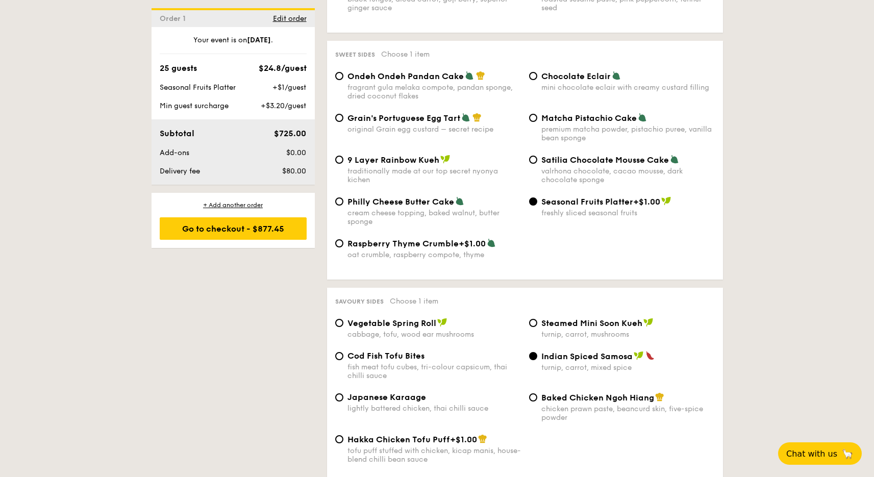
click at [423, 163] on span "9 Layer Rainbow Kueh" at bounding box center [393, 160] width 92 height 10
click at [343, 163] on input "9 Layer Rainbow Kueh traditionally made at our top secret nyonya kichen" at bounding box center [339, 160] width 8 height 8
radio input "true"
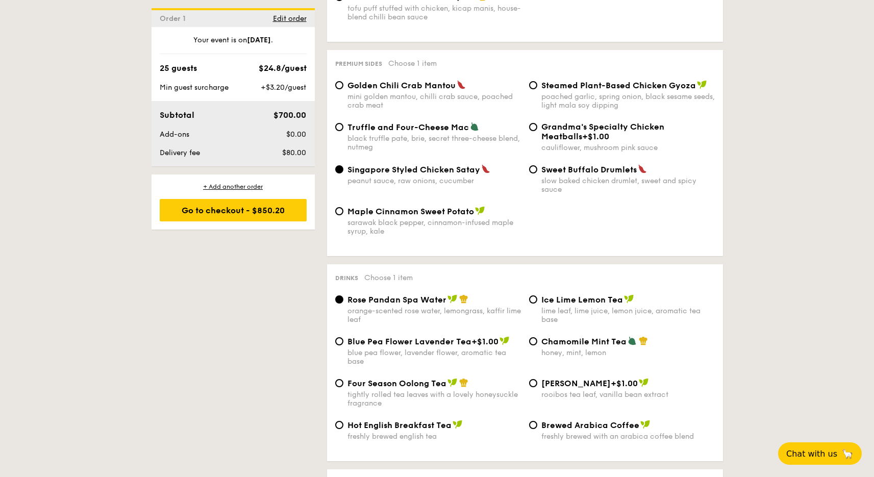
scroll to position [1938, 0]
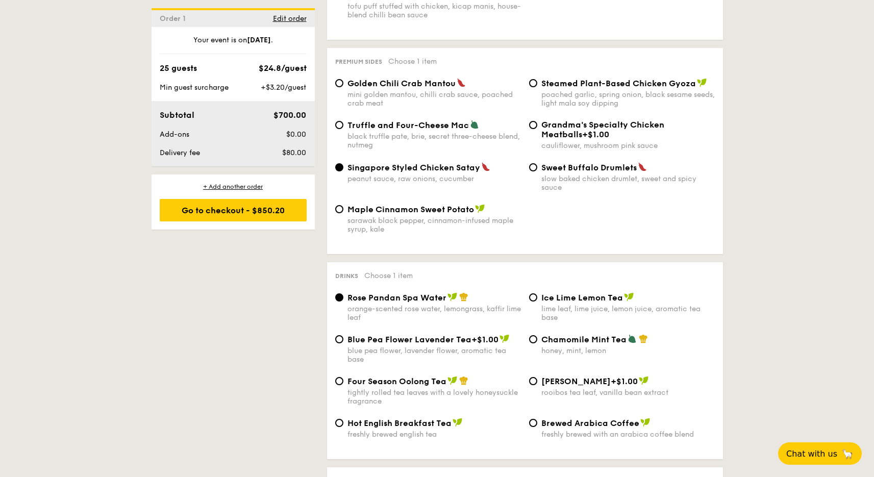
click at [428, 390] on div "tightly rolled tea leaves with a lovely honeysuckle fragrance" at bounding box center [433, 396] width 173 height 17
click at [343, 385] on input "Four Season Oolong Tea tightly rolled tea leaves with a lovely honeysuckle frag…" at bounding box center [339, 381] width 8 height 8
radio input "true"
click at [449, 341] on span "Blue Pea Flower Lavender Tea" at bounding box center [409, 340] width 124 height 10
click at [343, 341] on input "Blue Pea Flower Lavender Tea +$1.00 blue pea flower, lavender flower, aromatic …" at bounding box center [339, 339] width 8 height 8
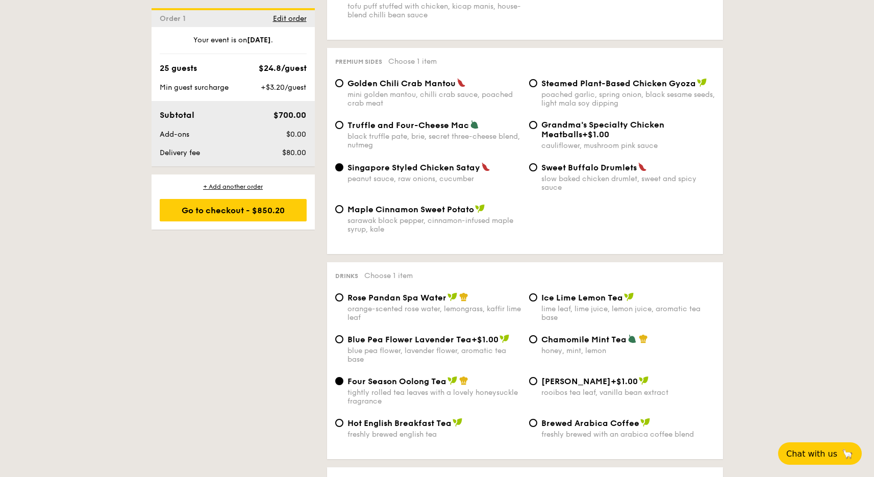
radio input "true"
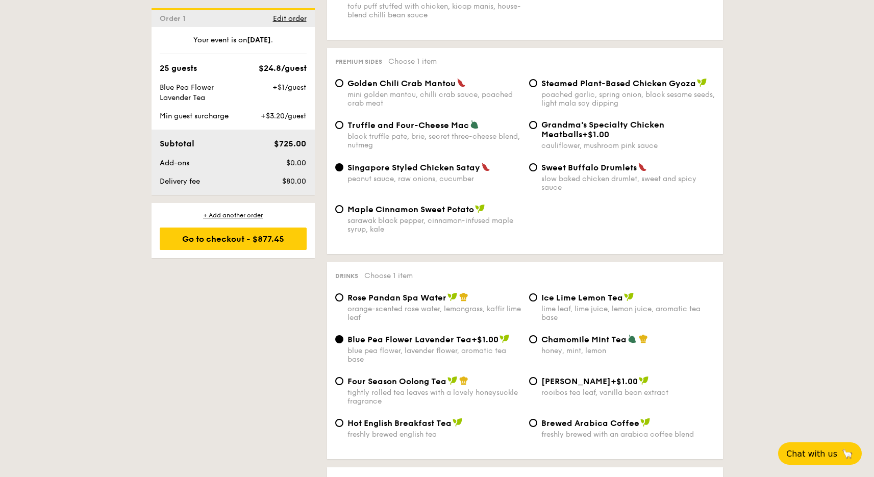
click at [424, 381] on span "Four Season Oolong Tea" at bounding box center [396, 382] width 99 height 10
click at [343, 381] on input "Four Season Oolong Tea tightly rolled tea leaves with a lovely honeysuckle frag…" at bounding box center [339, 381] width 8 height 8
radio input "true"
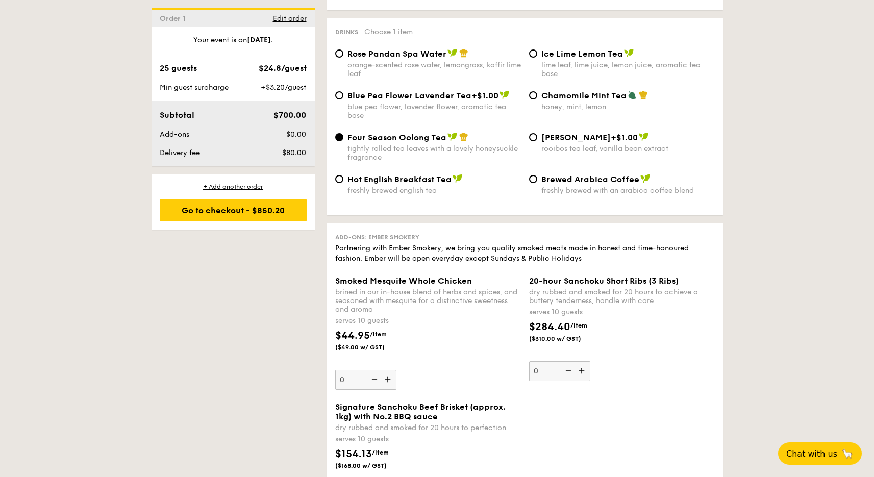
scroll to position [2017, 0]
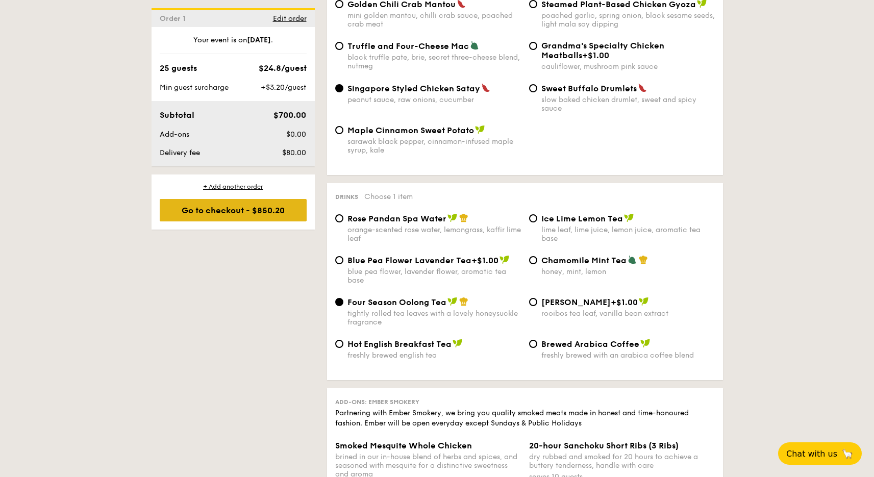
click at [241, 210] on div "Go to checkout - $850.20" at bounding box center [233, 210] width 147 height 22
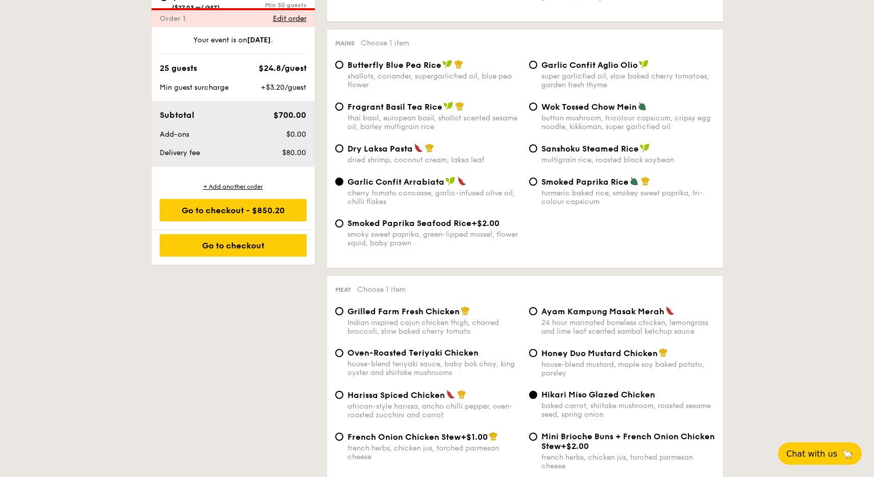
scroll to position [272, 0]
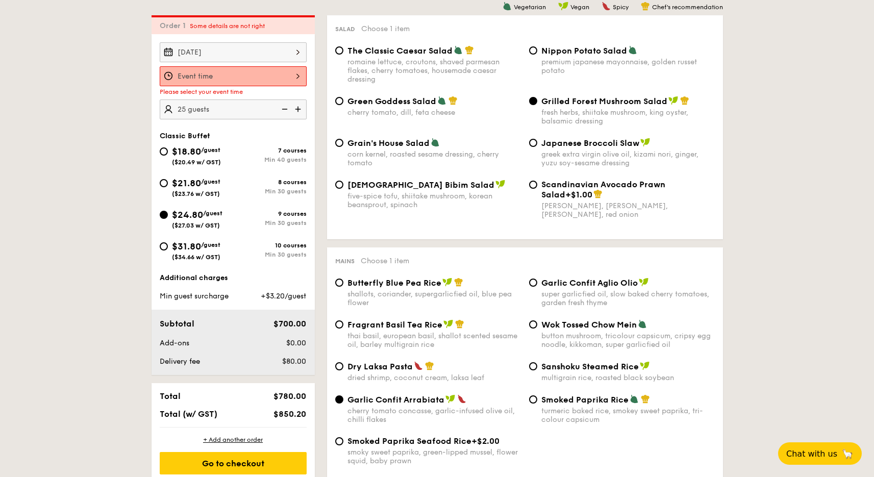
click at [252, 81] on div at bounding box center [233, 76] width 147 height 20
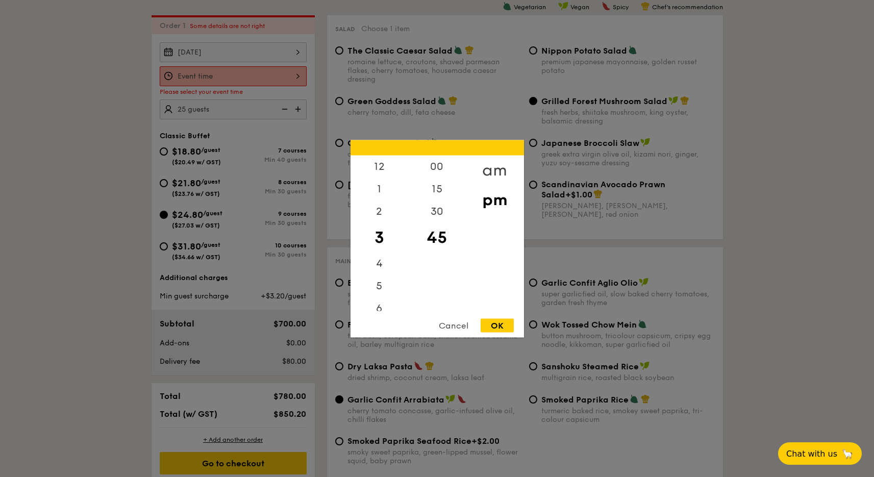
click at [493, 169] on div "am" at bounding box center [495, 170] width 58 height 30
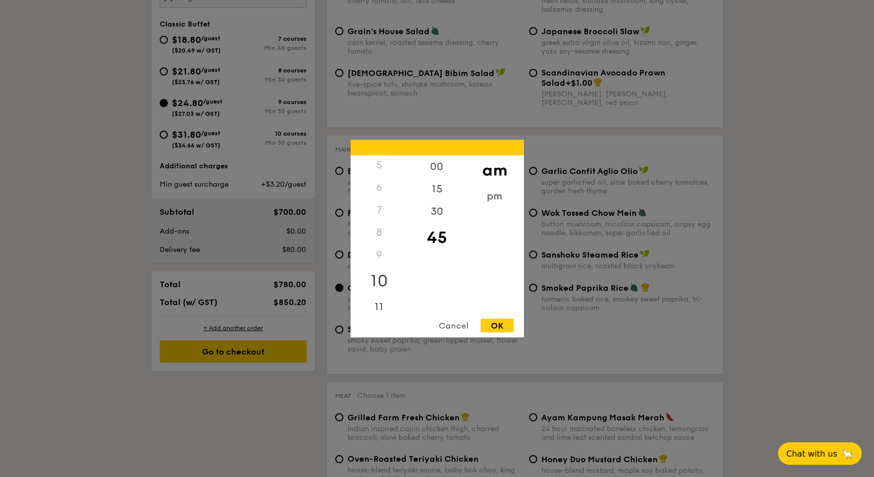
scroll to position [386, 0]
click at [377, 295] on div "11" at bounding box center [380, 303] width 58 height 30
click at [434, 237] on div "45" at bounding box center [437, 237] width 58 height 30
click at [377, 189] on div "1" at bounding box center [380, 189] width 58 height 22
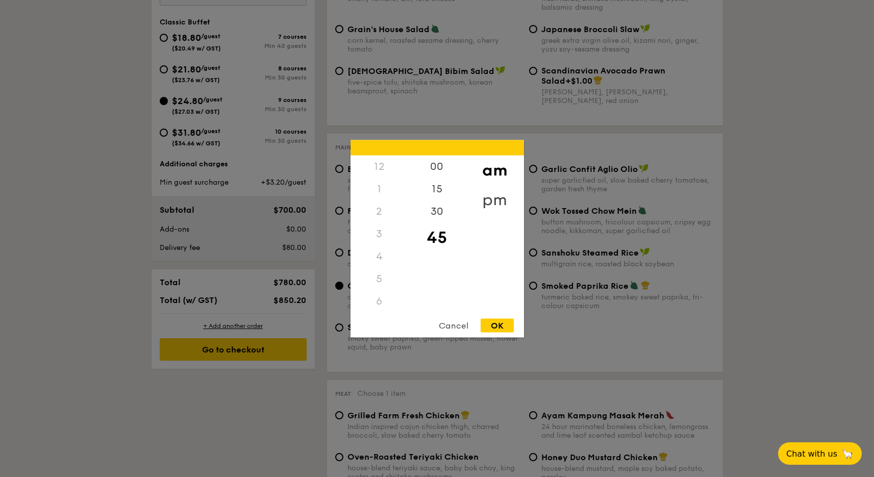
click at [498, 195] on div "pm" at bounding box center [495, 200] width 58 height 30
click at [374, 187] on div "1" at bounding box center [380, 193] width 58 height 30
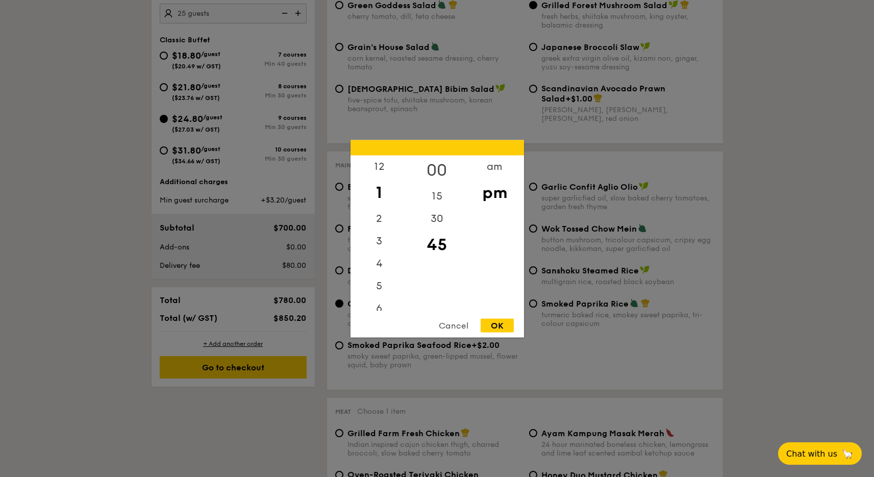
click at [431, 165] on div "00" at bounding box center [437, 170] width 58 height 30
click at [381, 160] on div "12" at bounding box center [380, 170] width 58 height 30
click at [434, 200] on div "15" at bounding box center [437, 200] width 58 height 30
click at [442, 162] on div "00" at bounding box center [437, 170] width 58 height 30
click at [500, 328] on div "OK" at bounding box center [497, 325] width 33 height 14
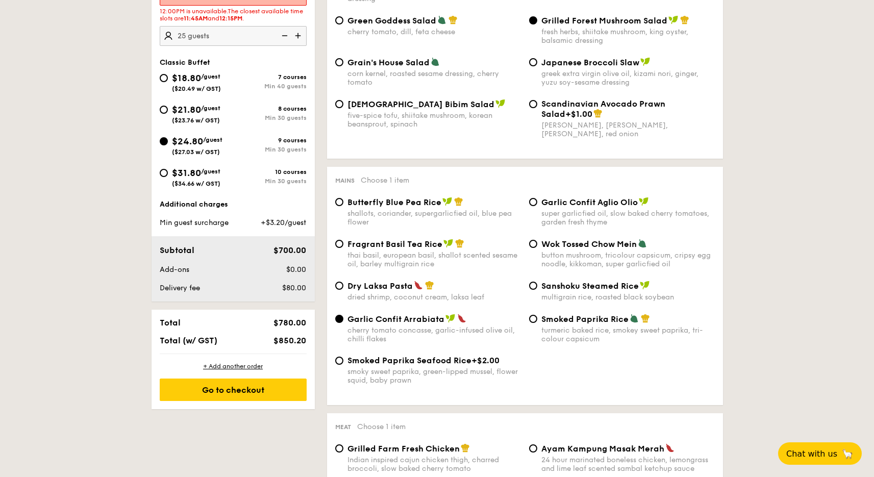
scroll to position [247, 0]
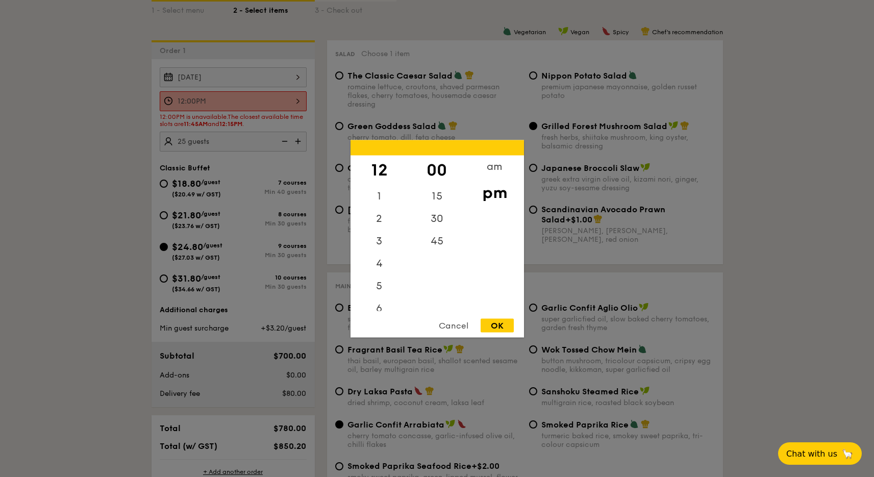
click at [287, 100] on div "12:00PM 12 1 2 3 4 5 6 7 8 9 10 11 00 15 30 45 am pm Cancel OK" at bounding box center [233, 101] width 147 height 20
click at [433, 194] on div "15" at bounding box center [437, 200] width 58 height 30
drag, startPoint x: 492, startPoint y: 322, endPoint x: 432, endPoint y: 315, distance: 60.7
click at [492, 322] on div "OK" at bounding box center [497, 325] width 33 height 14
type input "12:15PM"
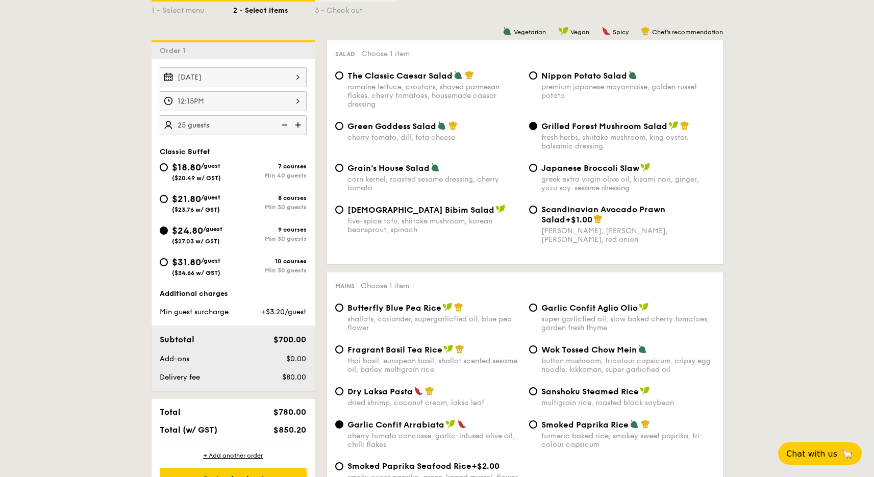
drag, startPoint x: 114, startPoint y: 231, endPoint x: 107, endPoint y: 233, distance: 7.4
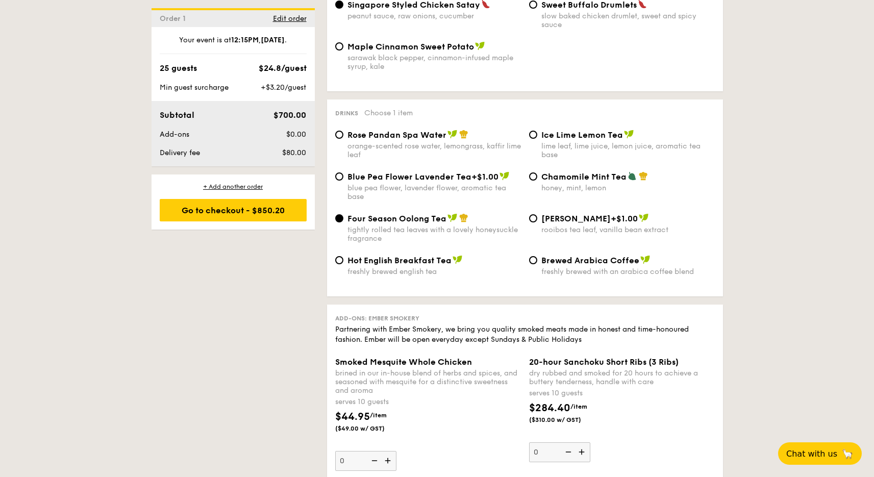
scroll to position [2295, 0]
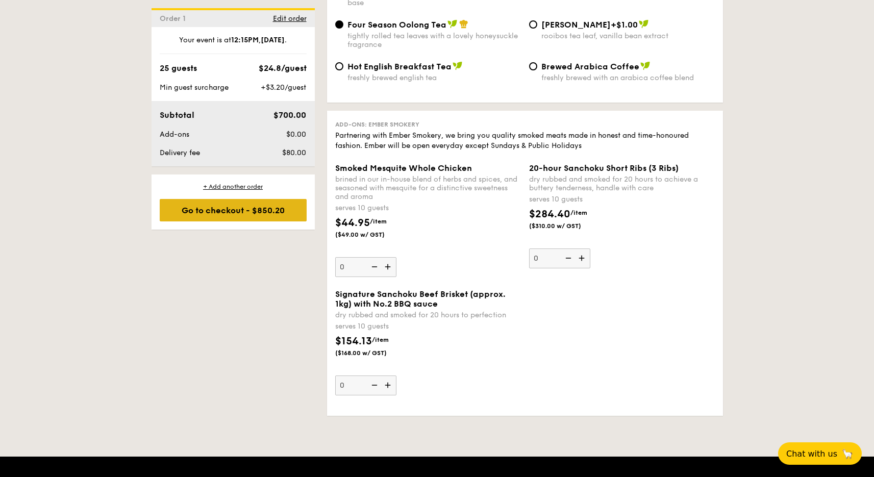
click at [248, 214] on div "Go to checkout - $850.20" at bounding box center [233, 210] width 147 height 22
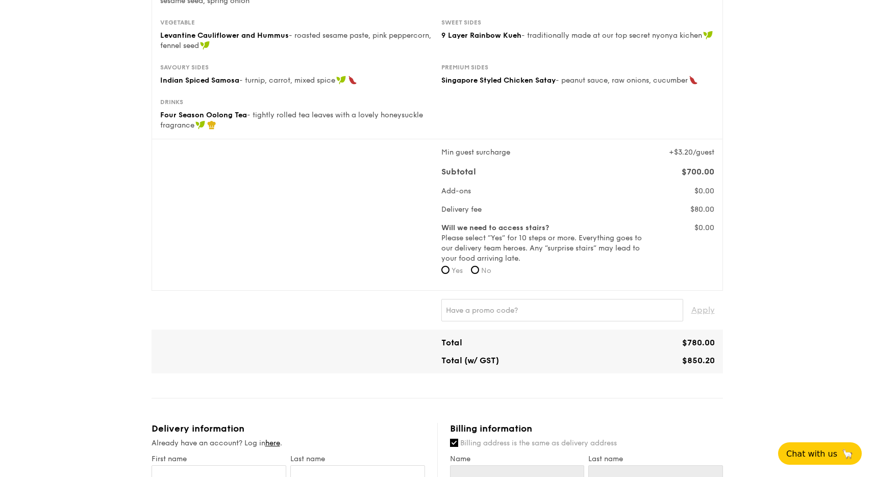
scroll to position [18, 0]
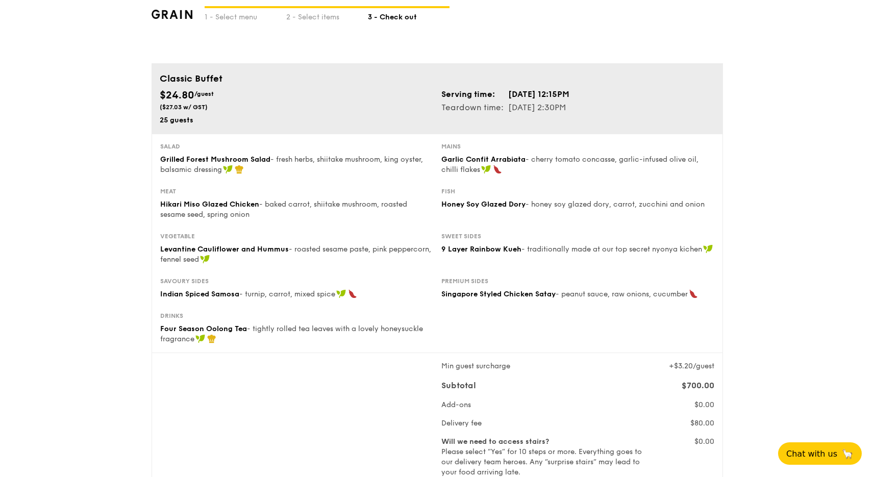
click at [565, 107] on td "[DATE] 2:30PM" at bounding box center [539, 107] width 62 height 13
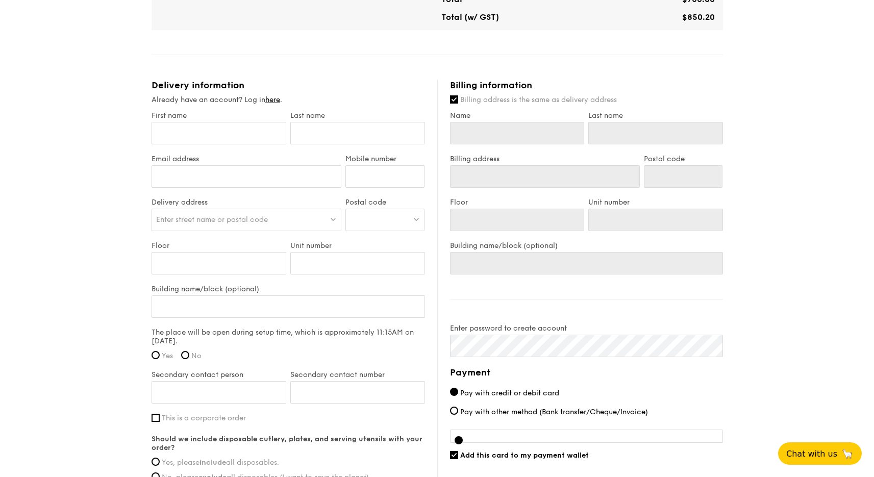
scroll to position [479, 0]
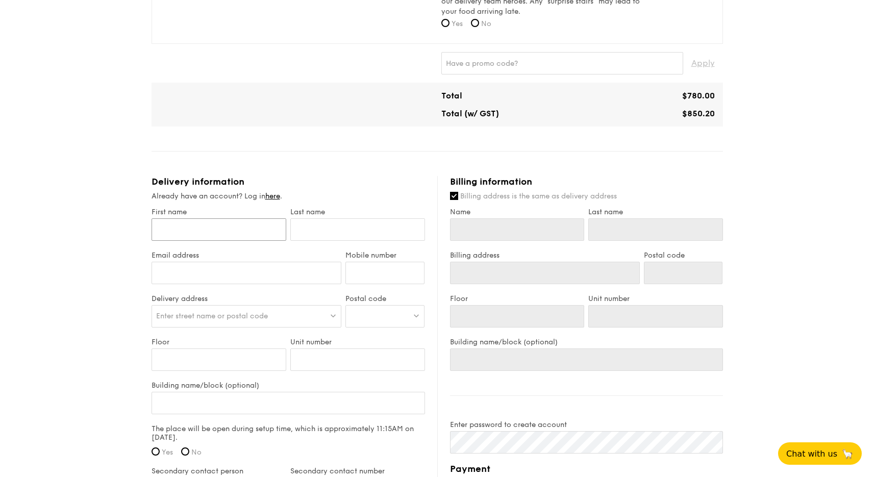
type input "A"
type input "Ab"
type input "Abh"
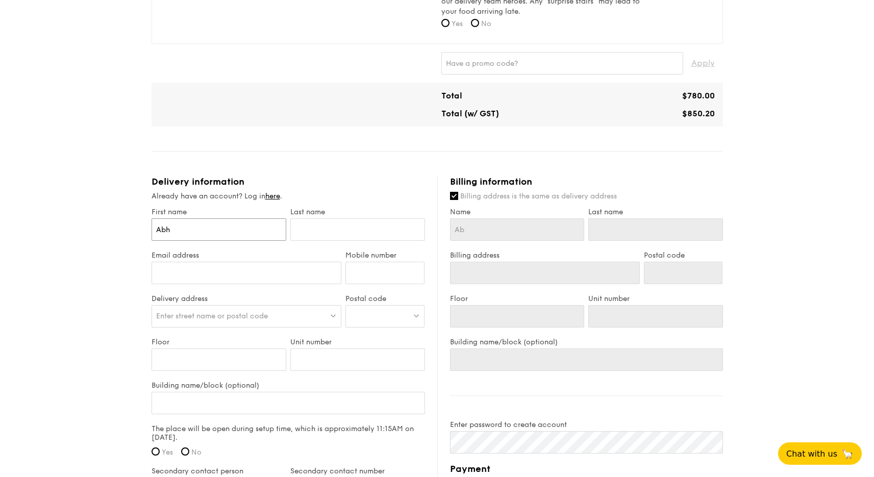
type input "Abh"
type input "Abhi"
type input "Abhis"
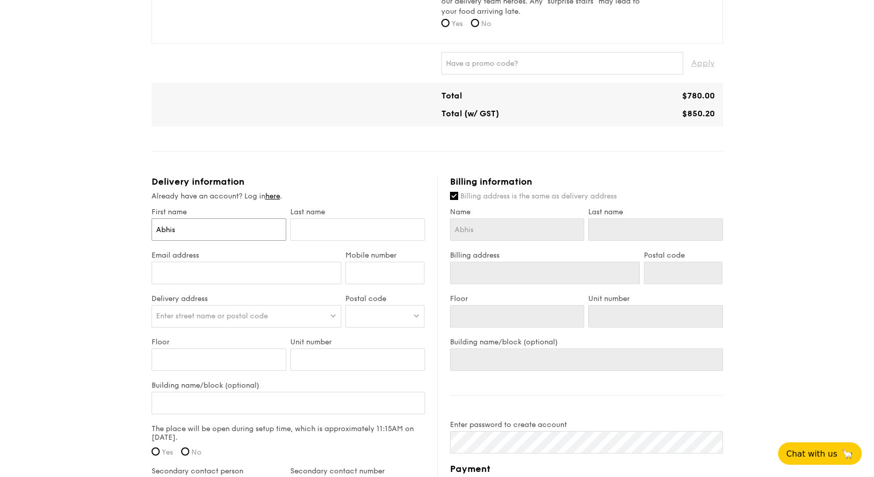
type input "Abhise"
type input "Abhis"
type input "Abhish"
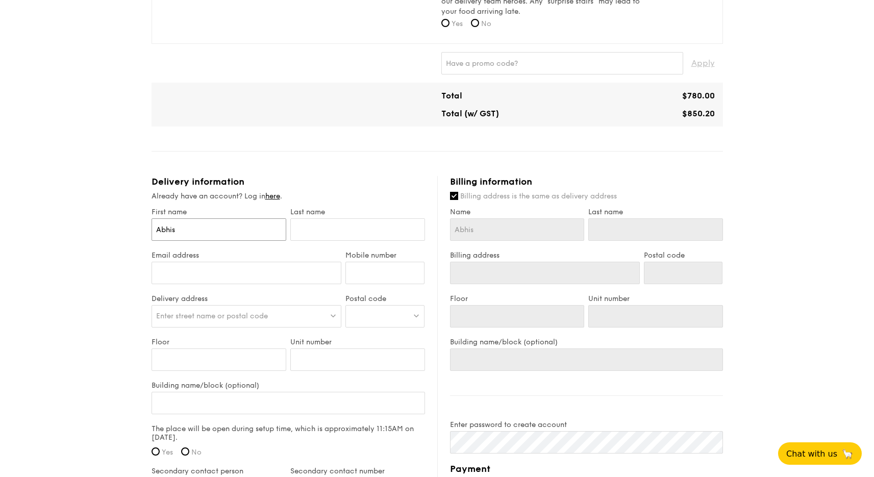
type input "Abhish"
type input "Abhishe"
type input "Abhishek"
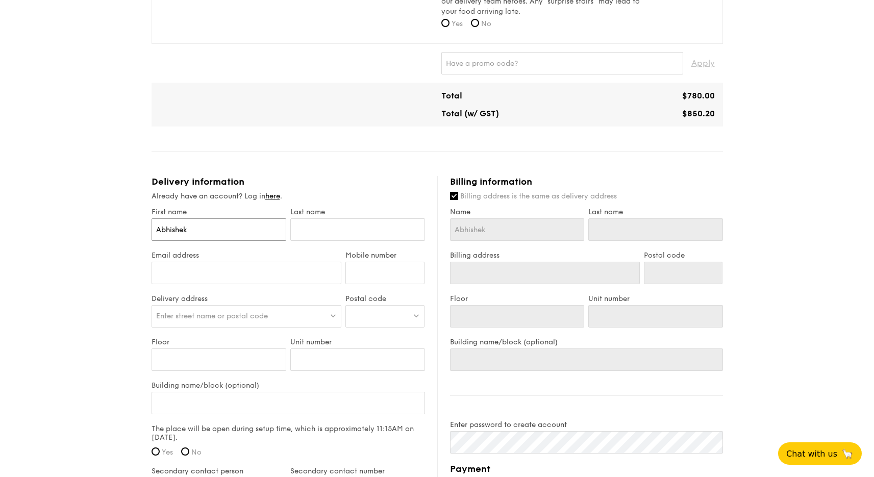
type input "Abhishek"
type input "K"
type input "Ku"
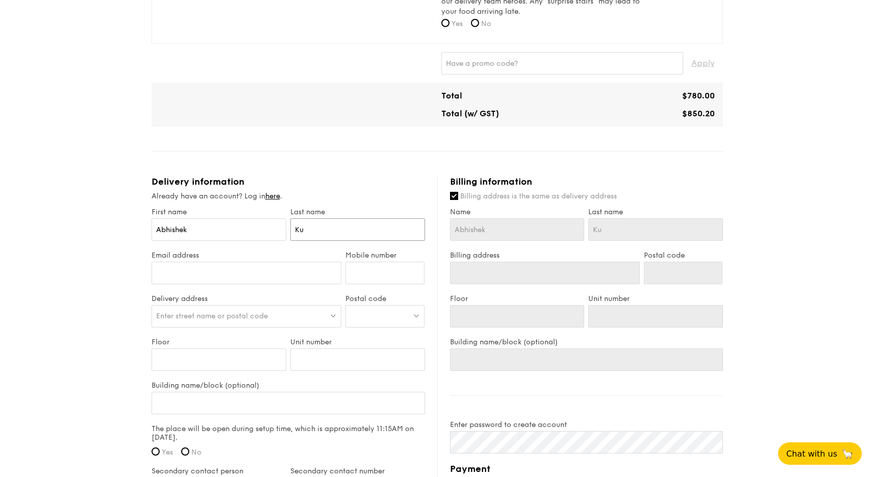
type input "Kum"
type input "Kuma"
type input "[PERSON_NAME]"
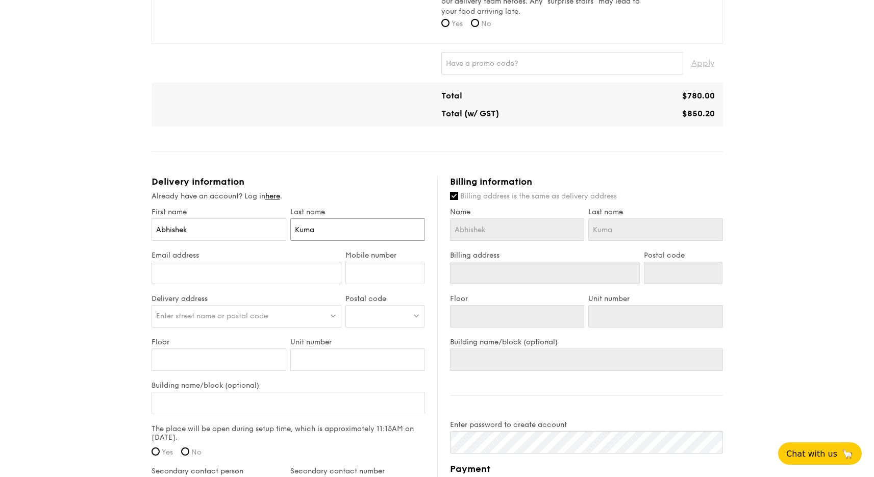
type input "[PERSON_NAME]"
click at [455, 198] on input "Billing address is the same as delivery address" at bounding box center [454, 196] width 8 height 8
checkbox input "false"
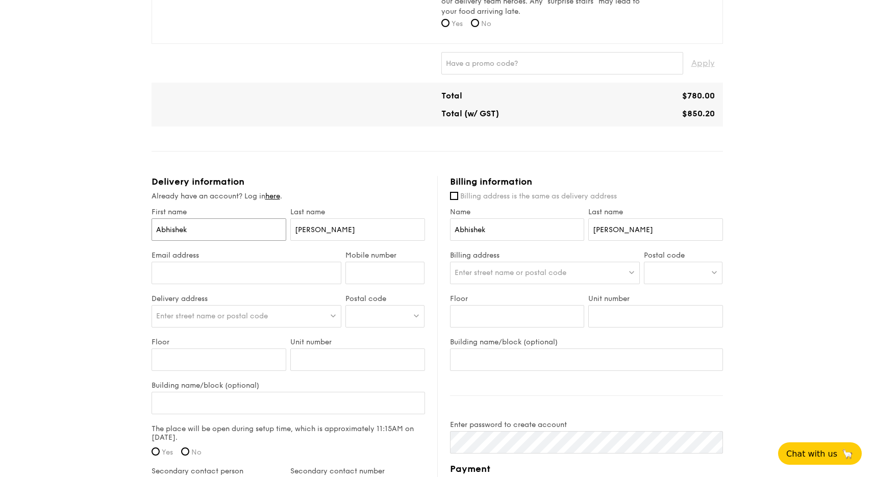
click at [251, 230] on input "Abhishek" at bounding box center [219, 229] width 135 height 22
click at [462, 278] on div "Enter street name or postal code" at bounding box center [545, 273] width 190 height 22
click at [180, 227] on input "First name" at bounding box center [219, 229] width 135 height 22
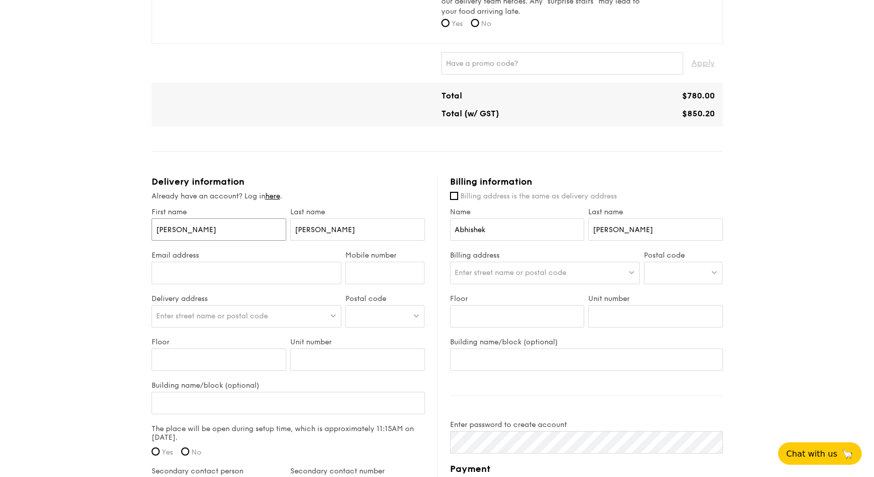
type input "[PERSON_NAME]"
click at [317, 230] on input "[PERSON_NAME]" at bounding box center [357, 229] width 135 height 22
type input "Khin"
type input "[EMAIL_ADDRESS][DOMAIN_NAME]"
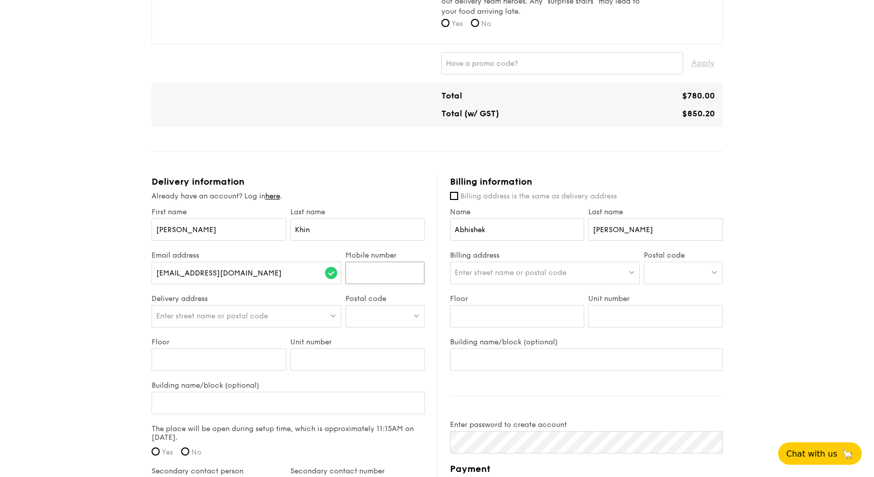
click at [370, 272] on input "Mobile number" at bounding box center [384, 273] width 79 height 22
type input "82929043"
click at [301, 314] on div "Enter street name or postal code" at bounding box center [247, 316] width 190 height 22
type input "2 Fus"
click at [286, 315] on div "2 Fusionopolis Pl, Singapore" at bounding box center [247, 316] width 190 height 22
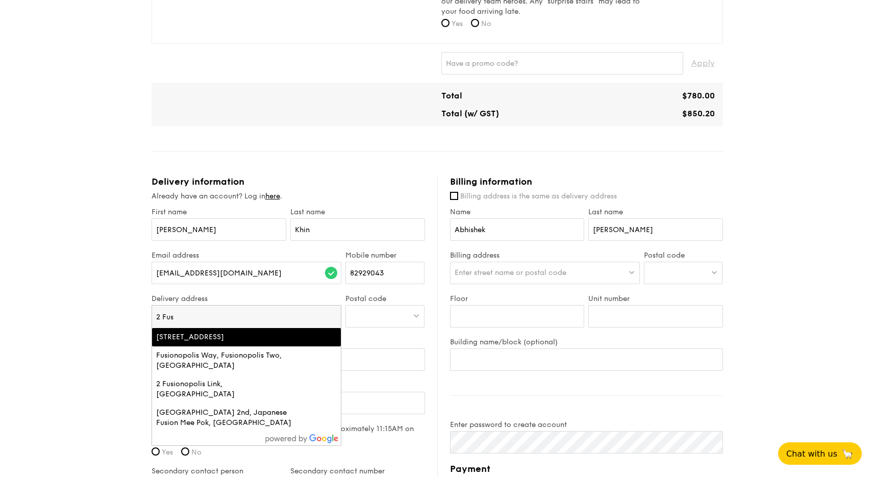
click at [373, 315] on div at bounding box center [384, 316] width 79 height 22
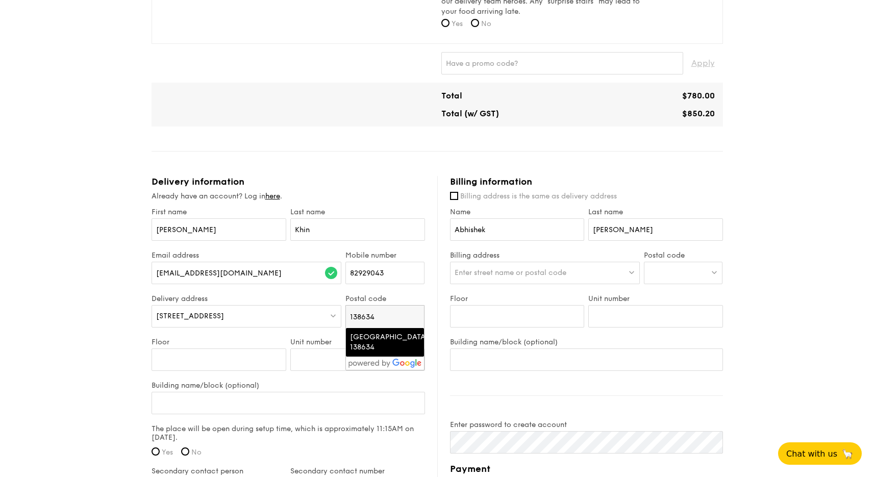
type input "138634"
click at [372, 336] on div "Singapore 138634" at bounding box center [376, 342] width 53 height 20
click at [186, 312] on div at bounding box center [247, 316] width 190 height 22
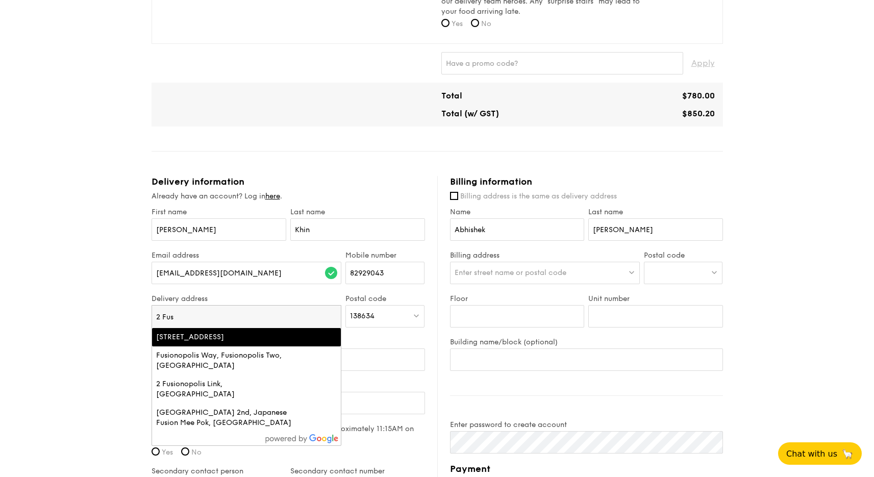
click at [195, 333] on div "2 Fusionopolis Place, Singapore" at bounding box center [224, 337] width 136 height 10
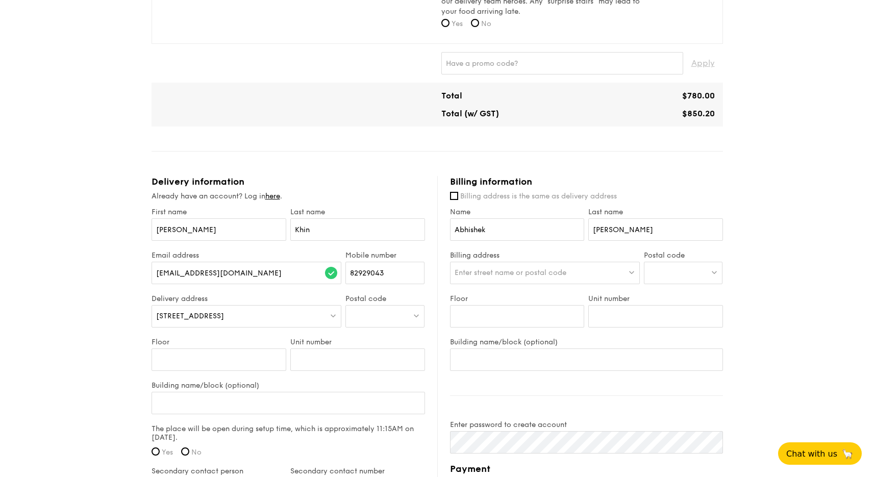
click at [385, 316] on div at bounding box center [384, 316] width 79 height 22
click at [384, 346] on div "Singapore 138634" at bounding box center [376, 342] width 53 height 20
click at [175, 342] on label "Floor" at bounding box center [219, 342] width 135 height 9
click at [175, 349] on input "Floor" at bounding box center [219, 360] width 135 height 22
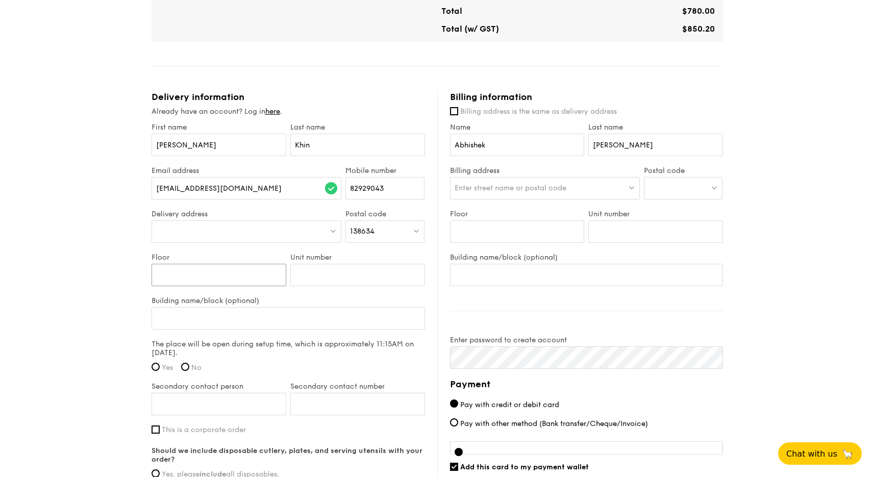
click at [208, 267] on input "Floor" at bounding box center [219, 275] width 135 height 22
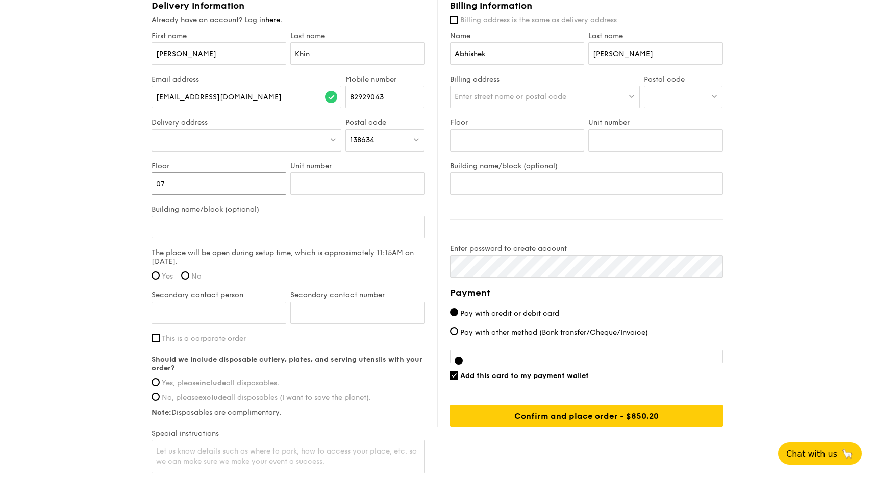
scroll to position [716, 0]
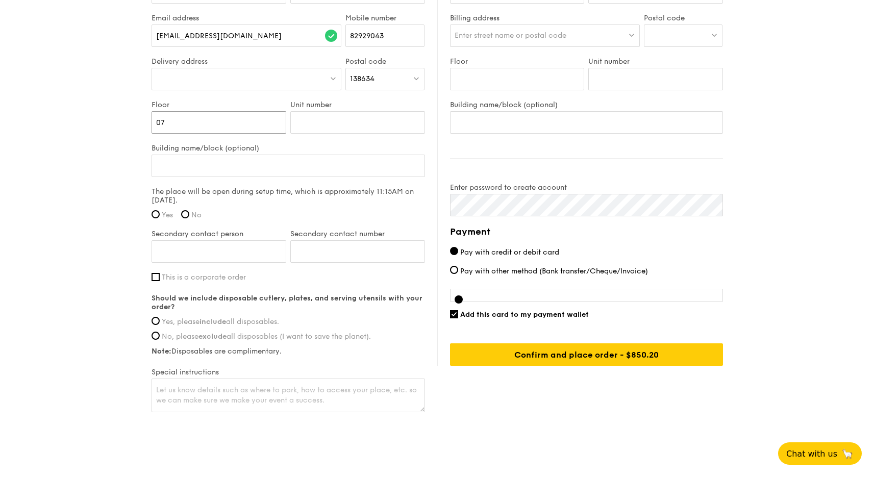
type input "07"
type input "Innovis"
click at [152, 215] on input "Yes" at bounding box center [156, 214] width 8 height 8
radio input "true"
type input "S"
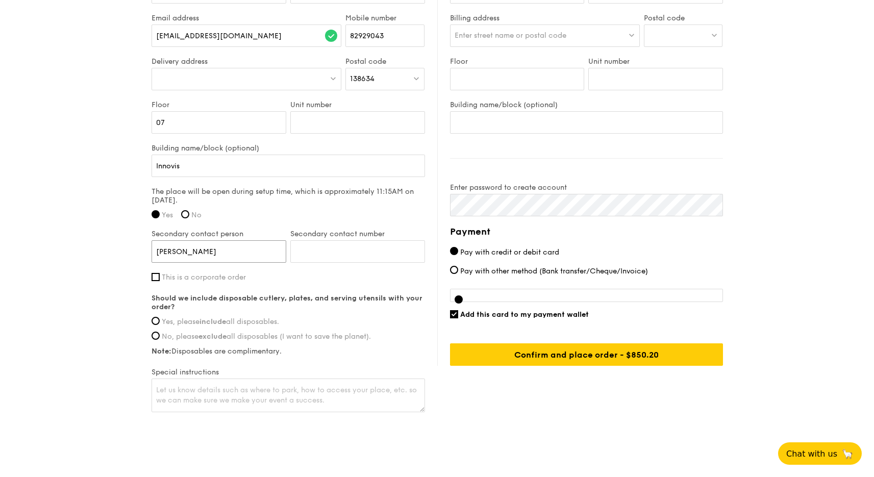
type input "[PERSON_NAME]"
type input "96465847"
click at [209, 277] on span "This is a corporate order" at bounding box center [204, 277] width 84 height 9
click at [160, 277] on input "This is a corporate order" at bounding box center [156, 277] width 8 height 8
checkbox input "true"
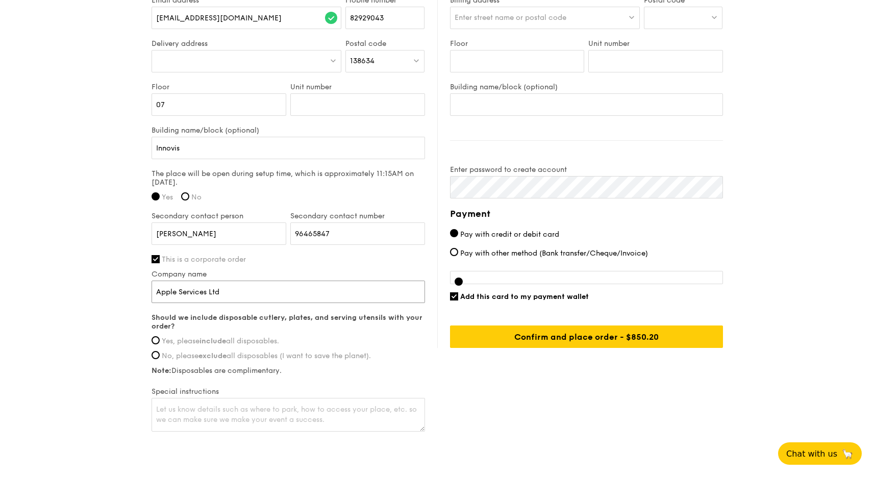
scroll to position [773, 0]
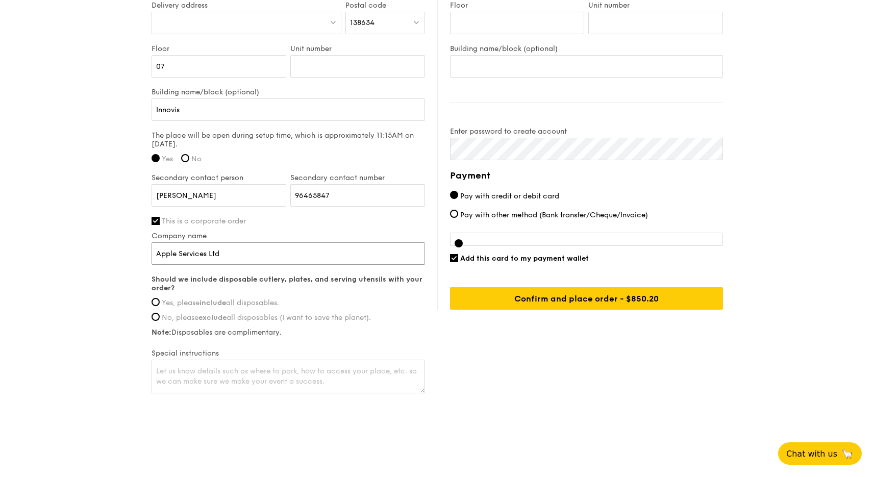
type input "Apple Services Ltd"
click at [498, 383] on div "Delivery information Already have an account? Log in here . First name Julia La…" at bounding box center [438, 139] width 572 height 513
click at [165, 300] on span "Yes, please include all disposables." at bounding box center [220, 303] width 117 height 9
click at [160, 300] on input "Yes, please include all disposables." at bounding box center [156, 302] width 8 height 8
radio input "true"
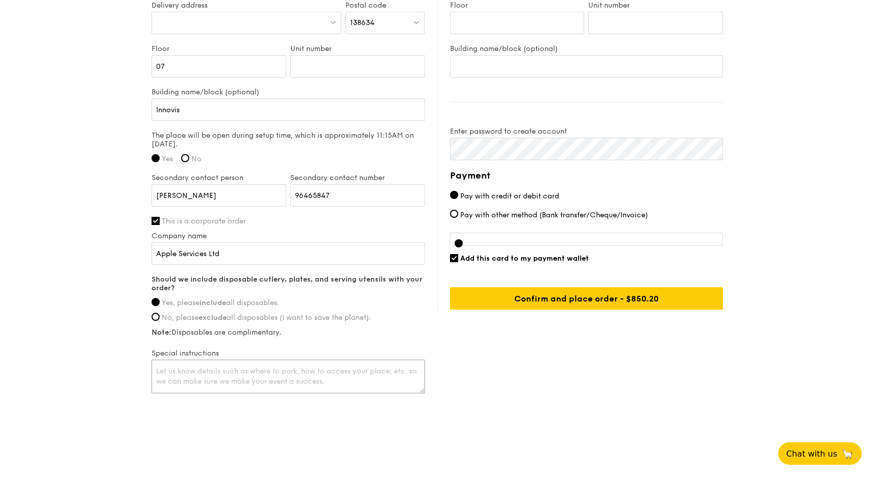
click at [176, 381] on textarea at bounding box center [289, 377] width 274 height 34
paste textarea "no open flame is allowed"
type textarea "no open flame is allowed"
click at [592, 382] on div "Delivery information Already have an account? Log in here . First name Julia La…" at bounding box center [438, 139] width 572 height 513
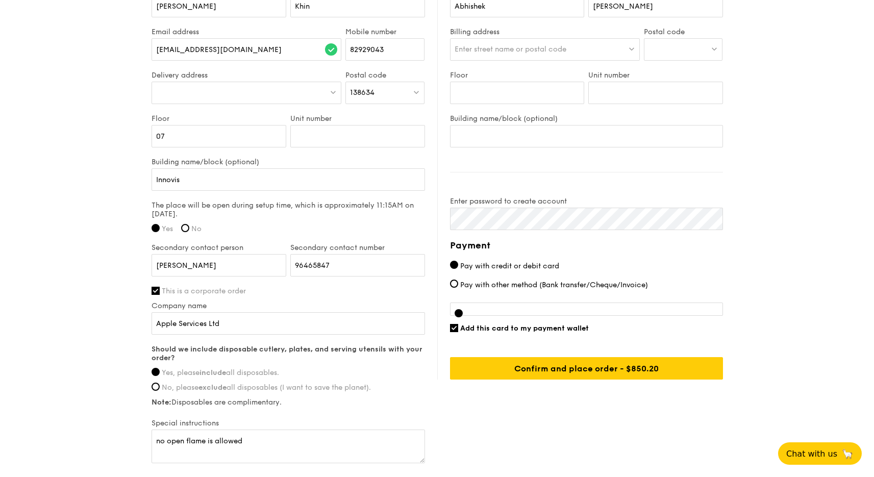
scroll to position [601, 0]
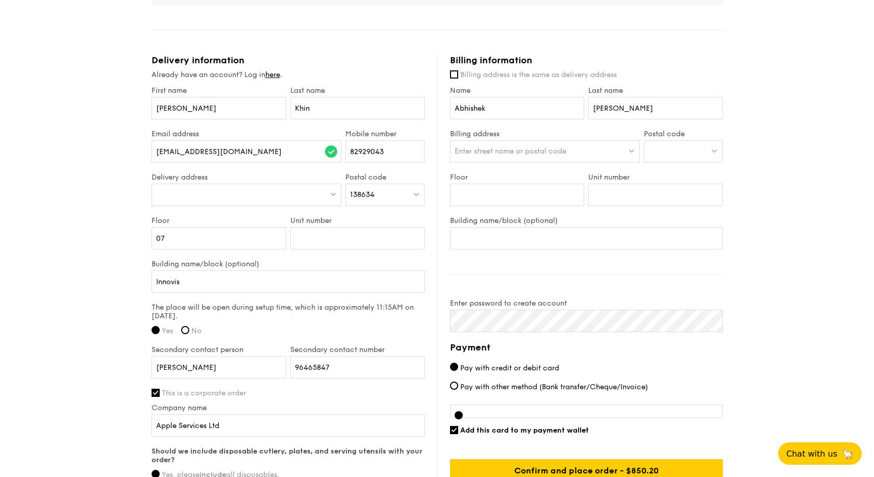
click at [713, 152] on img at bounding box center [714, 151] width 7 height 8
type input "5"
type input "465525"
type input "08"
type input "07"
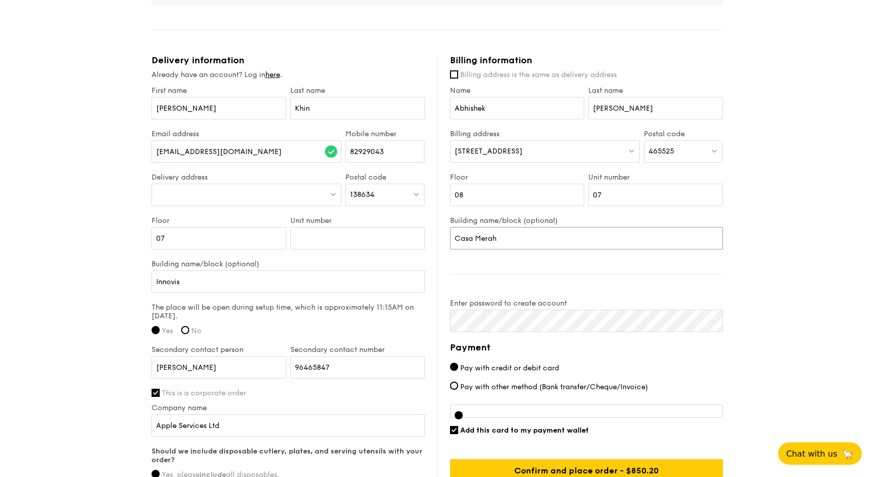
type input "Casa Merah"
click at [523, 270] on div "Billing information Billing address is the same as delivery address Name Abhish…" at bounding box center [580, 268] width 286 height 427
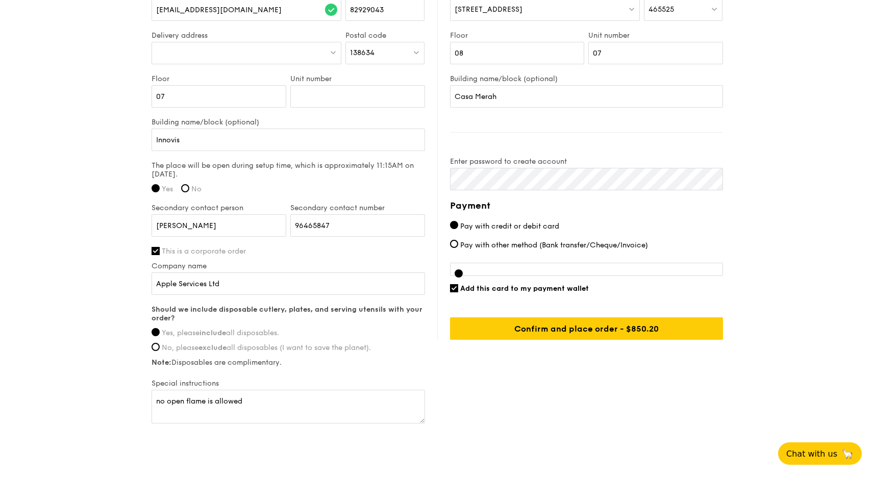
scroll to position [747, 0]
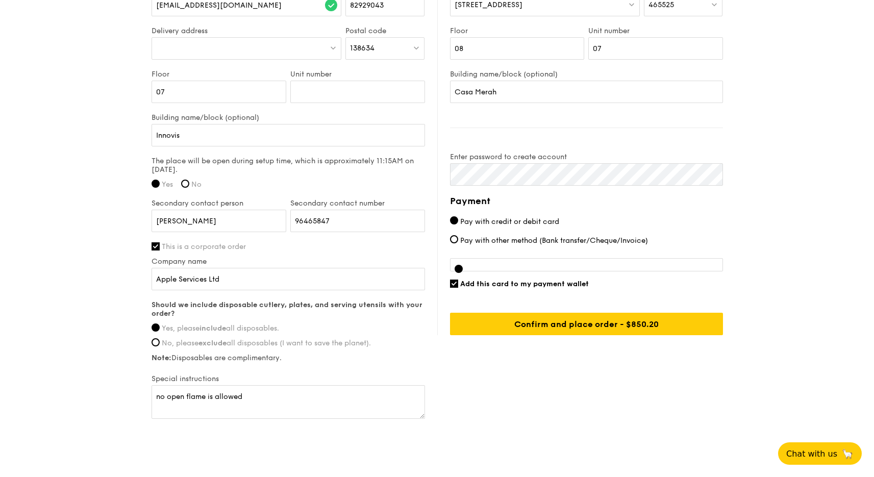
click at [454, 286] on input "Add this card to my payment wallet" at bounding box center [454, 284] width 8 height 8
checkbox input "false"
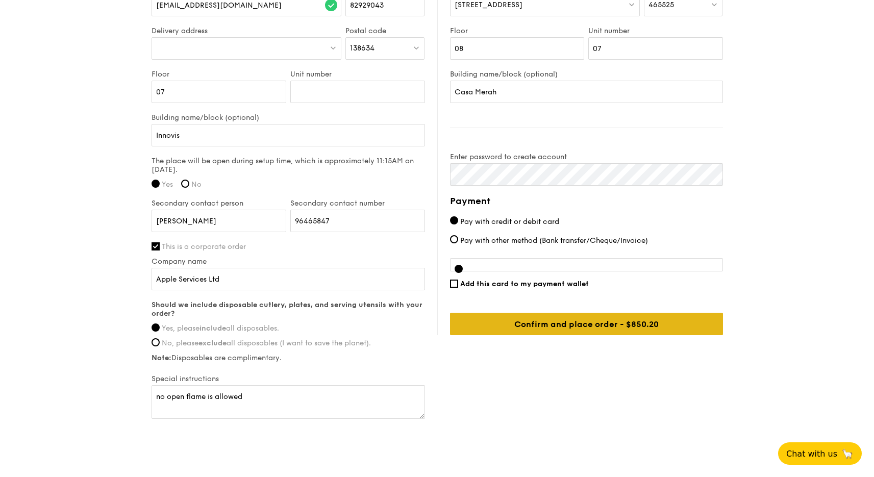
click at [530, 327] on input "Confirm and place order - $850.20" at bounding box center [586, 324] width 273 height 22
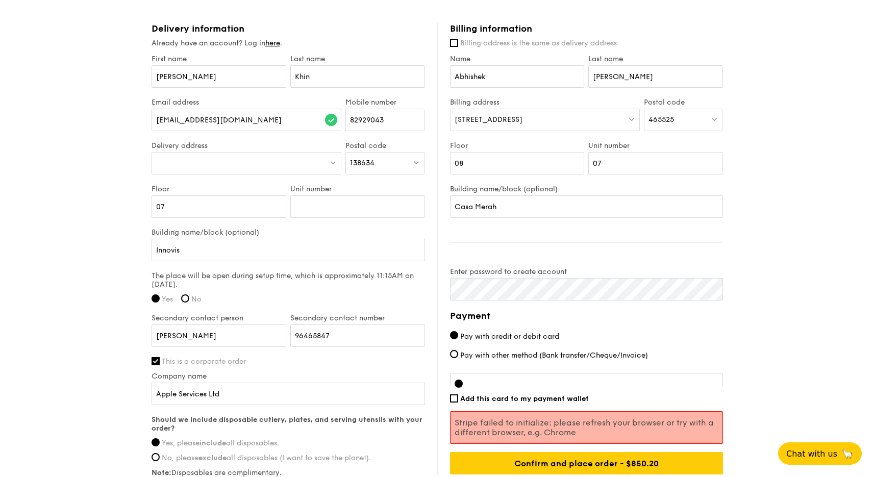
scroll to position [773, 0]
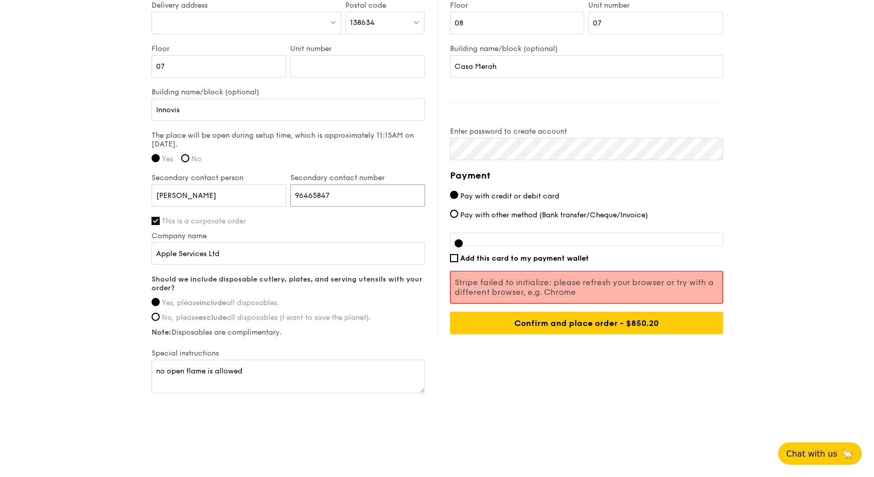
click at [314, 194] on input "96465847" at bounding box center [357, 195] width 135 height 22
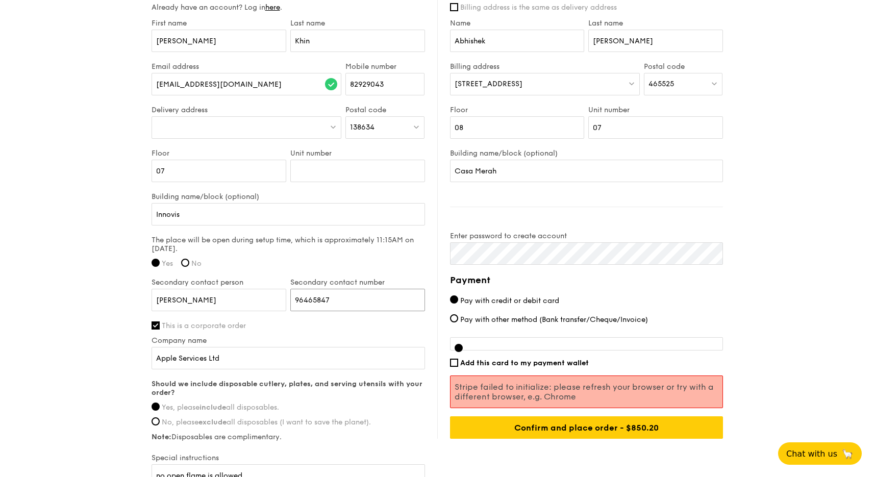
scroll to position [762, 0]
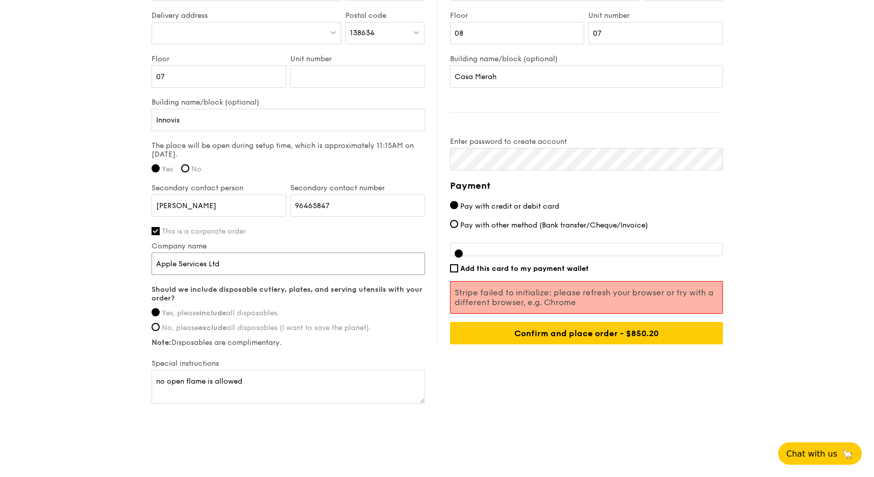
drag, startPoint x: 206, startPoint y: 266, endPoint x: 139, endPoint y: 263, distance: 66.9
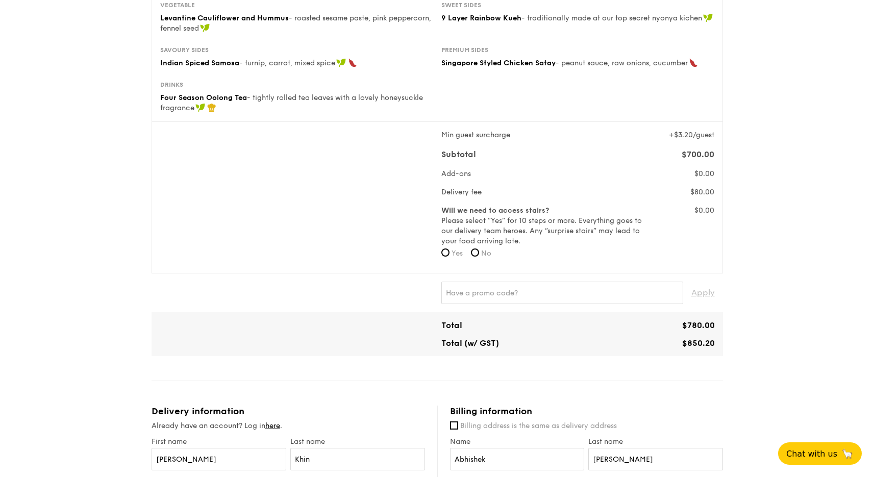
scroll to position [0, 0]
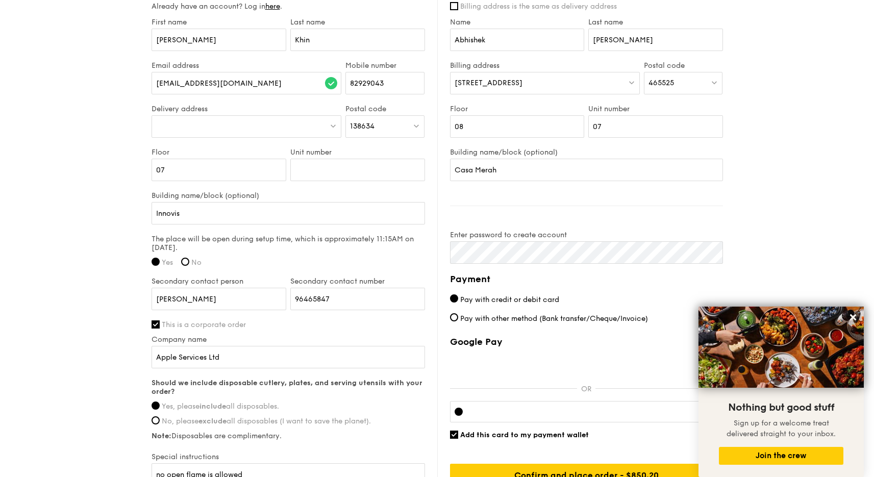
scroll to position [773, 0]
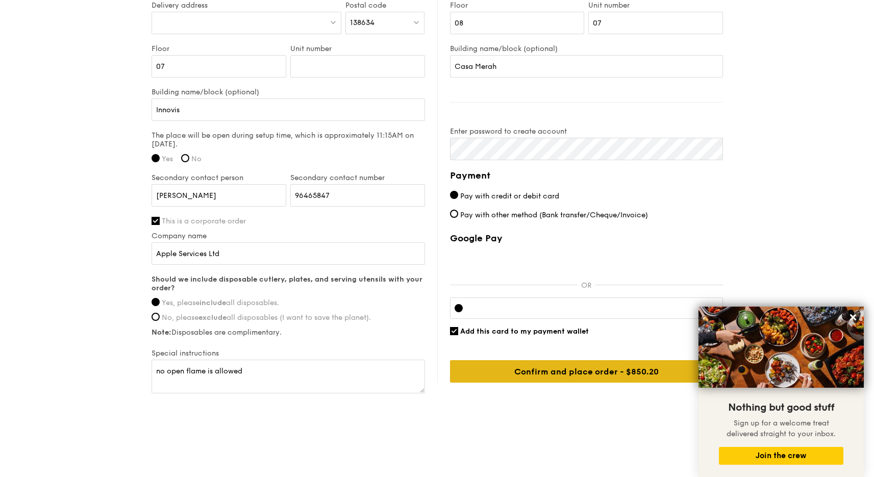
click at [578, 367] on input "Confirm and place order - $850.20" at bounding box center [586, 371] width 273 height 22
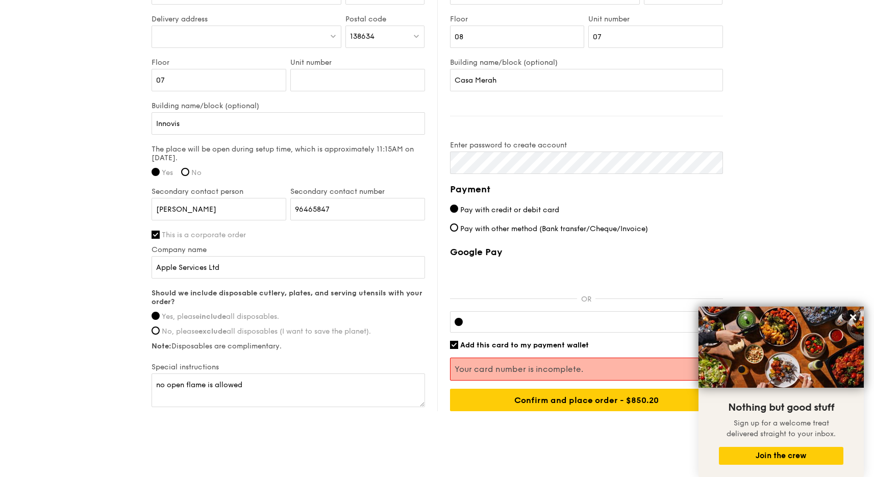
scroll to position [775, 0]
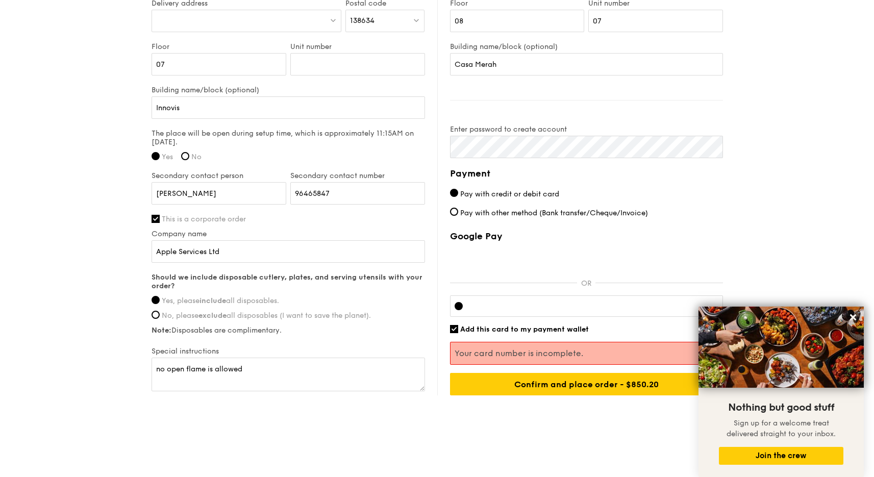
click at [507, 302] on div at bounding box center [586, 305] width 273 height 21
click at [511, 302] on div at bounding box center [594, 306] width 247 height 8
click at [855, 317] on icon at bounding box center [853, 317] width 6 height 6
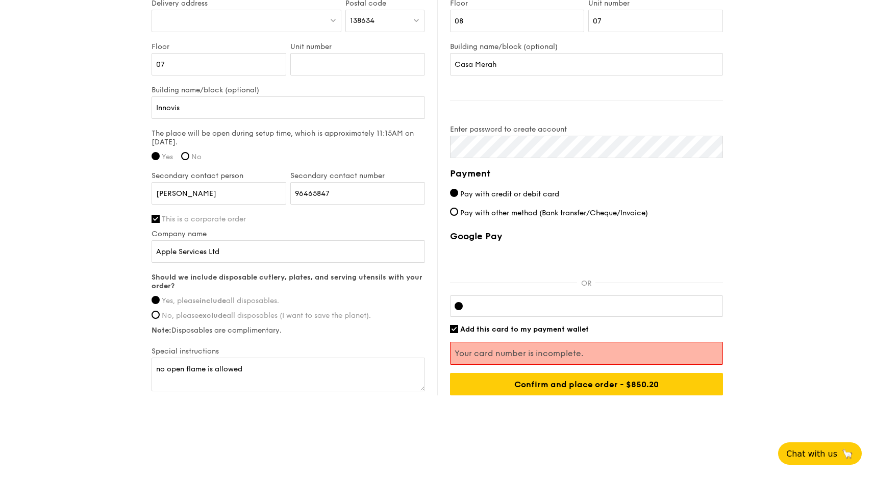
click at [550, 314] on div at bounding box center [586, 305] width 273 height 21
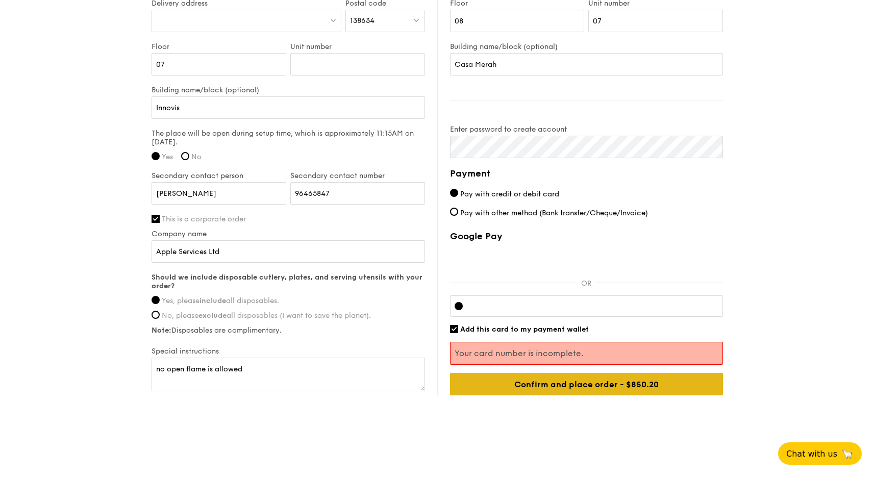
click at [585, 389] on input "Confirm and place order - $850.20" at bounding box center [586, 384] width 273 height 22
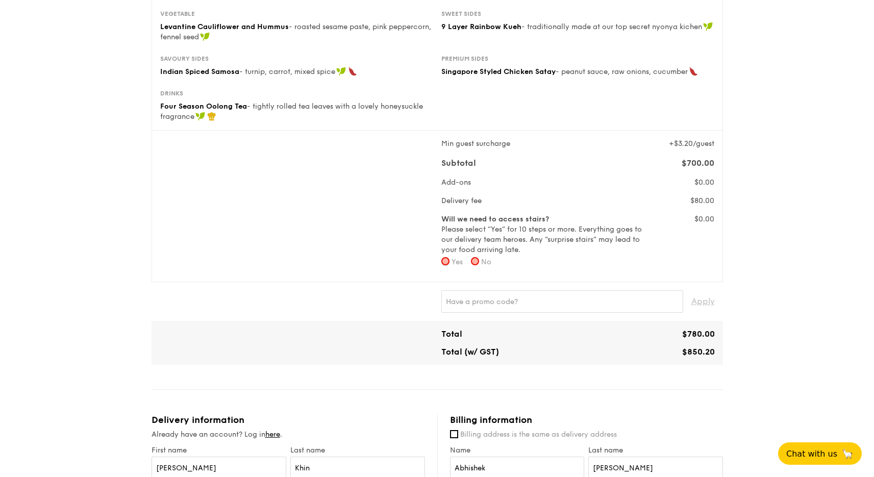
scroll to position [240, 0]
click at [475, 263] on input "No" at bounding box center [475, 262] width 8 height 8
radio input "true"
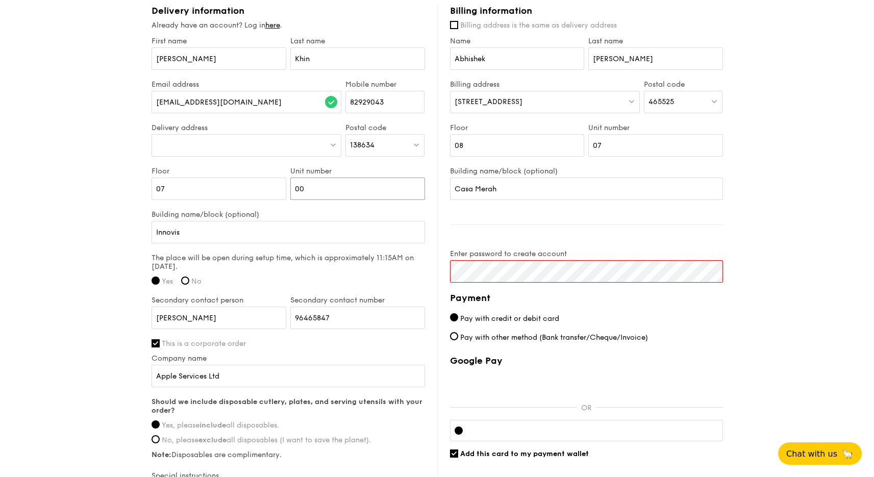
scroll to position [654, 0]
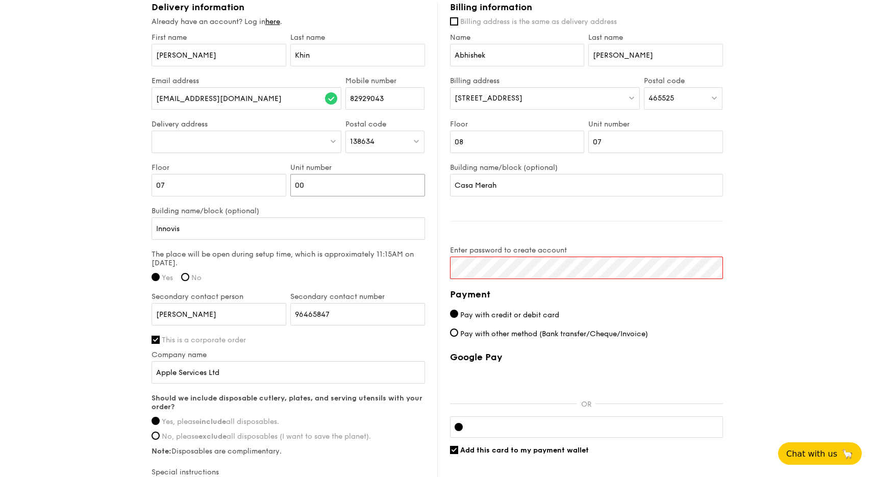
type input "00"
click at [438, 262] on div "Billing information Billing address is the same as delivery address Name [PERSO…" at bounding box center [580, 252] width 286 height 500
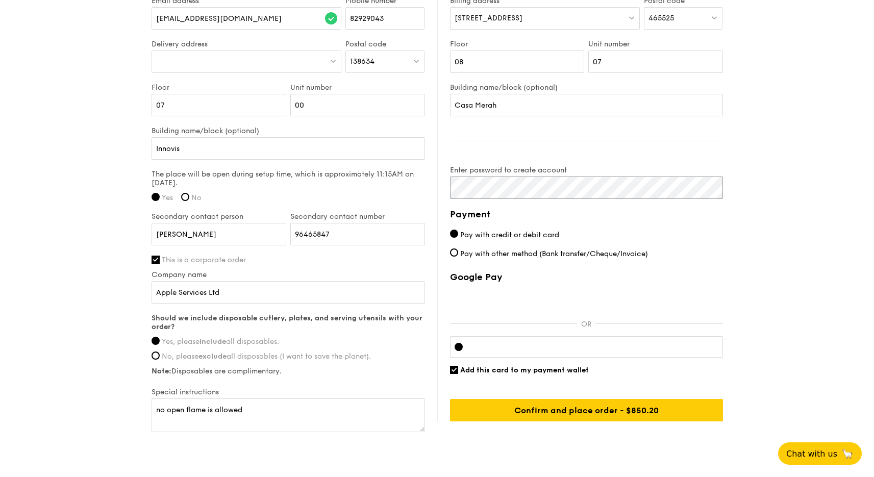
scroll to position [736, 0]
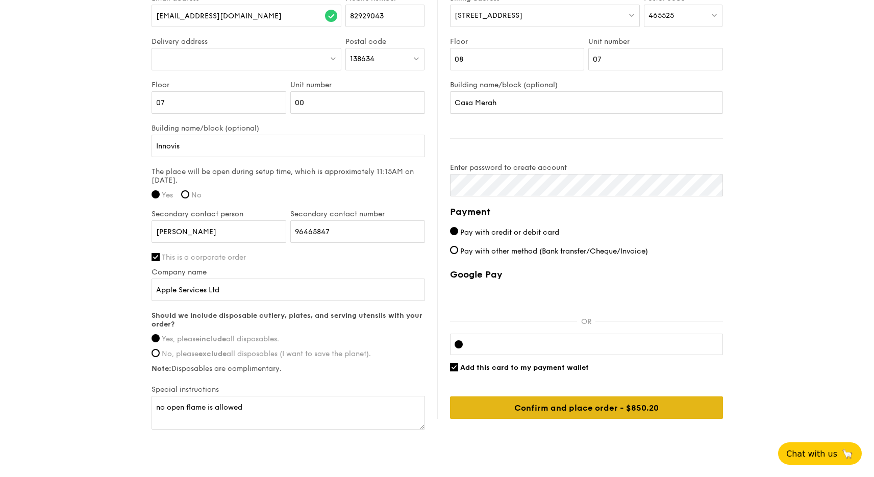
click at [553, 415] on input "Confirm and place order - $850.20" at bounding box center [586, 407] width 273 height 22
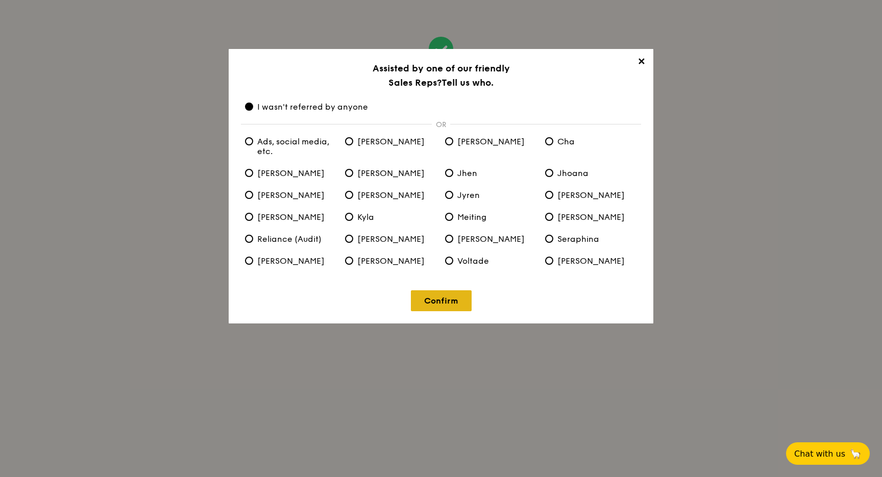
click at [444, 301] on link "Confirm" at bounding box center [441, 300] width 61 height 21
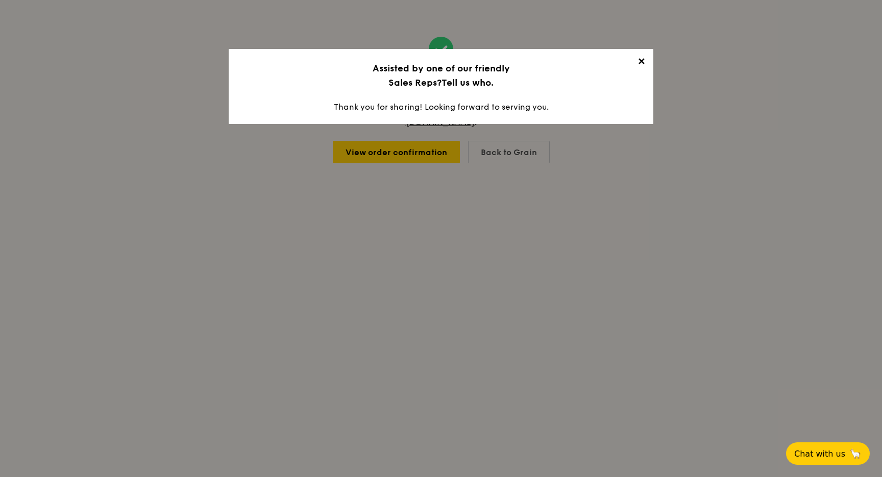
click at [635, 64] on span "✕" at bounding box center [641, 63] width 14 height 14
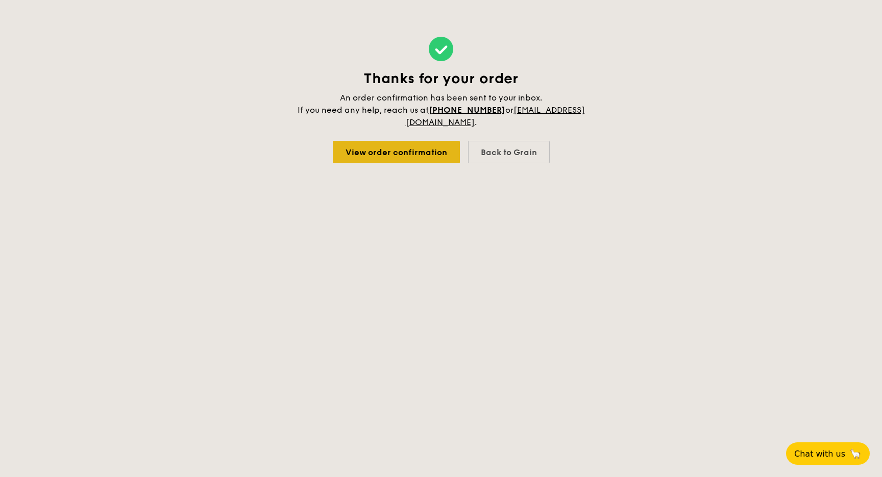
click at [389, 151] on link "View order confirmation" at bounding box center [396, 152] width 127 height 22
